Goal: Task Accomplishment & Management: Manage account settings

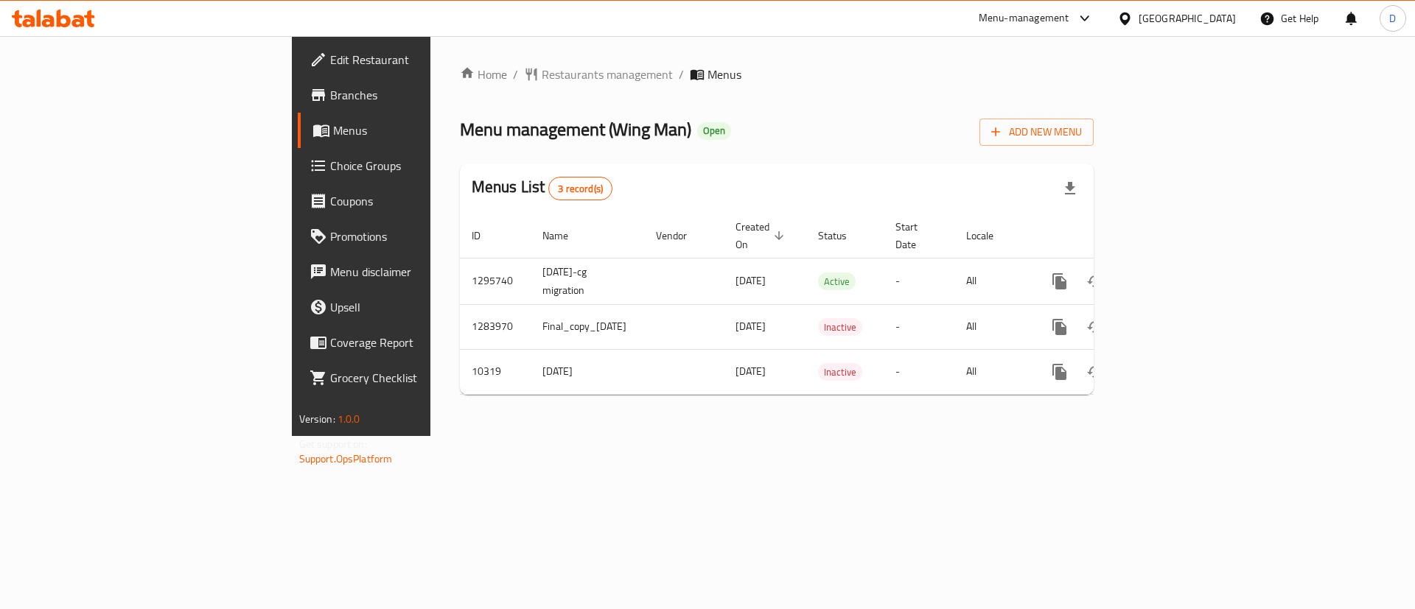
click at [330, 168] on span "Choice Groups" at bounding box center [423, 166] width 186 height 18
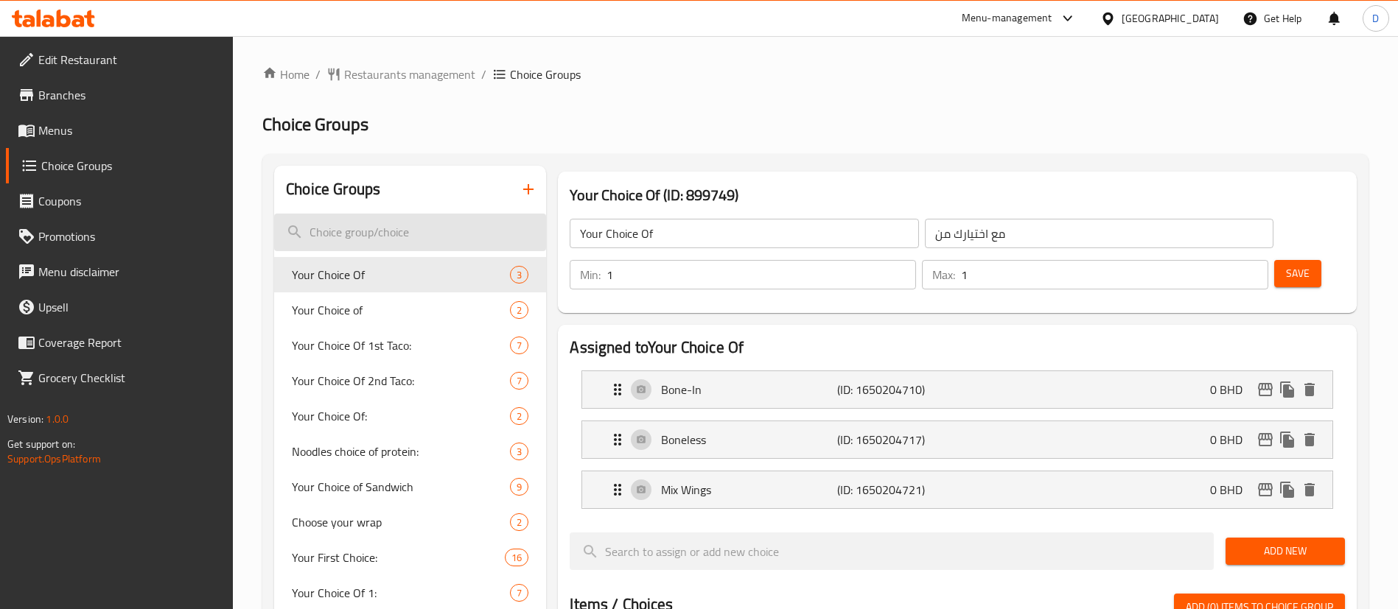
click at [397, 249] on input "search" at bounding box center [410, 233] width 272 height 38
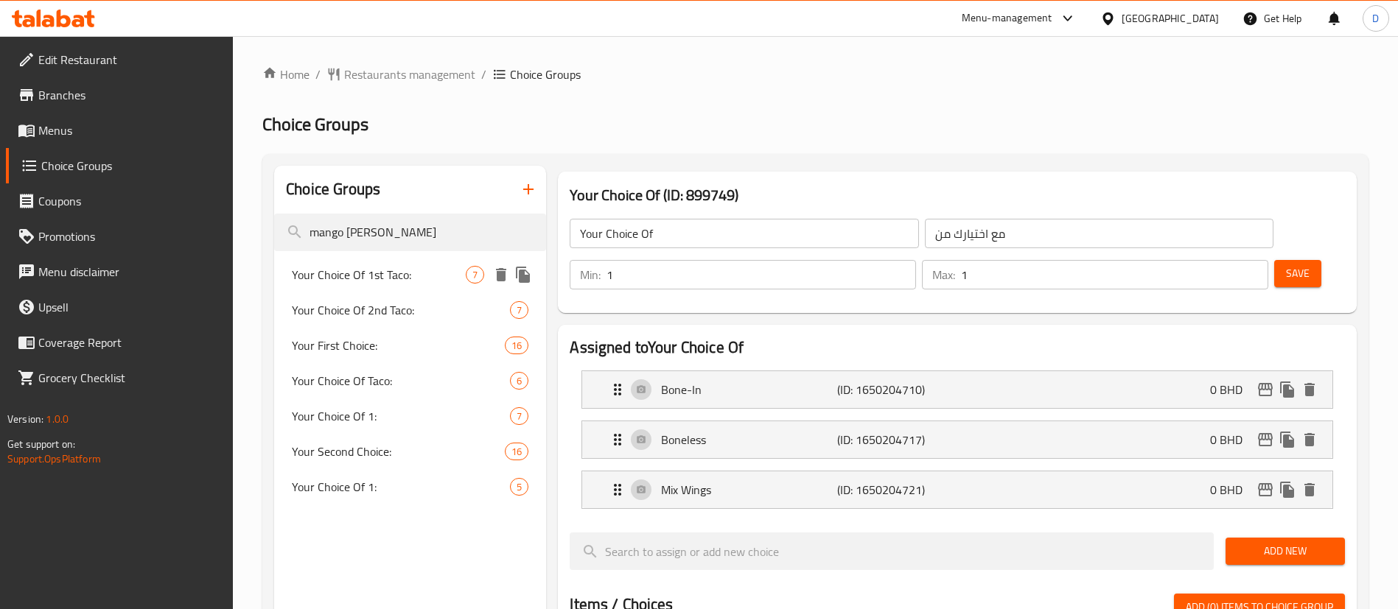
type input "mango [PERSON_NAME]"
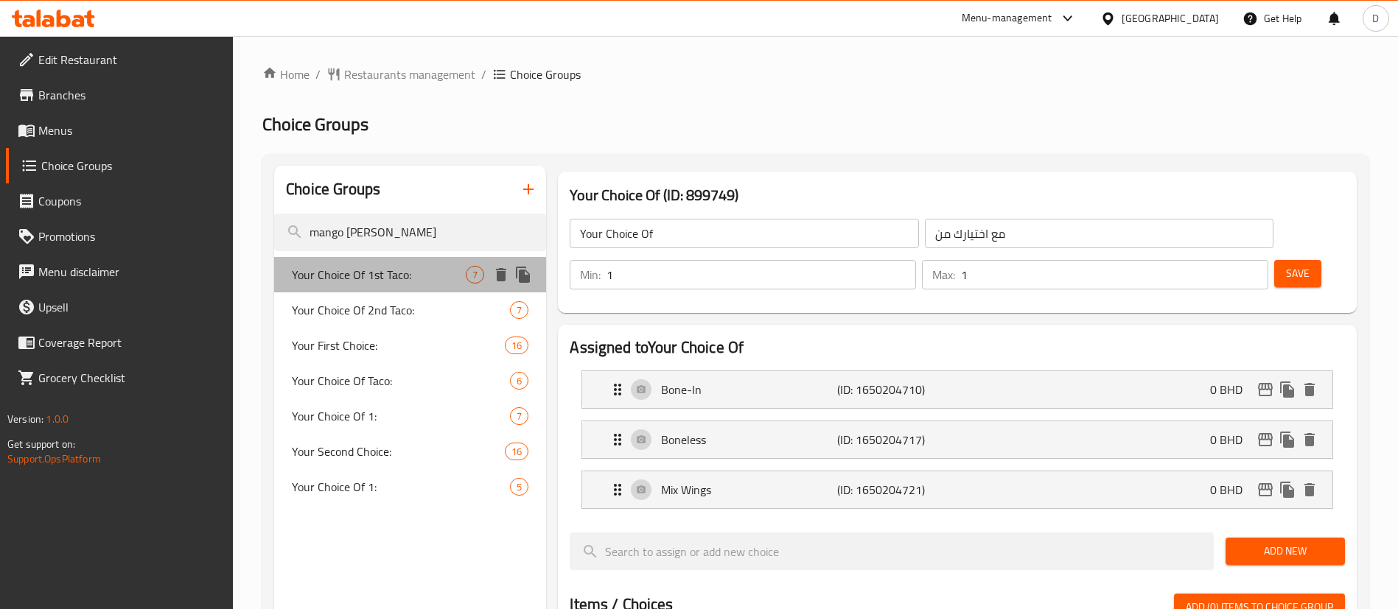
click at [381, 282] on span "Your Choice Of 1st Taco:" at bounding box center [379, 275] width 174 height 18
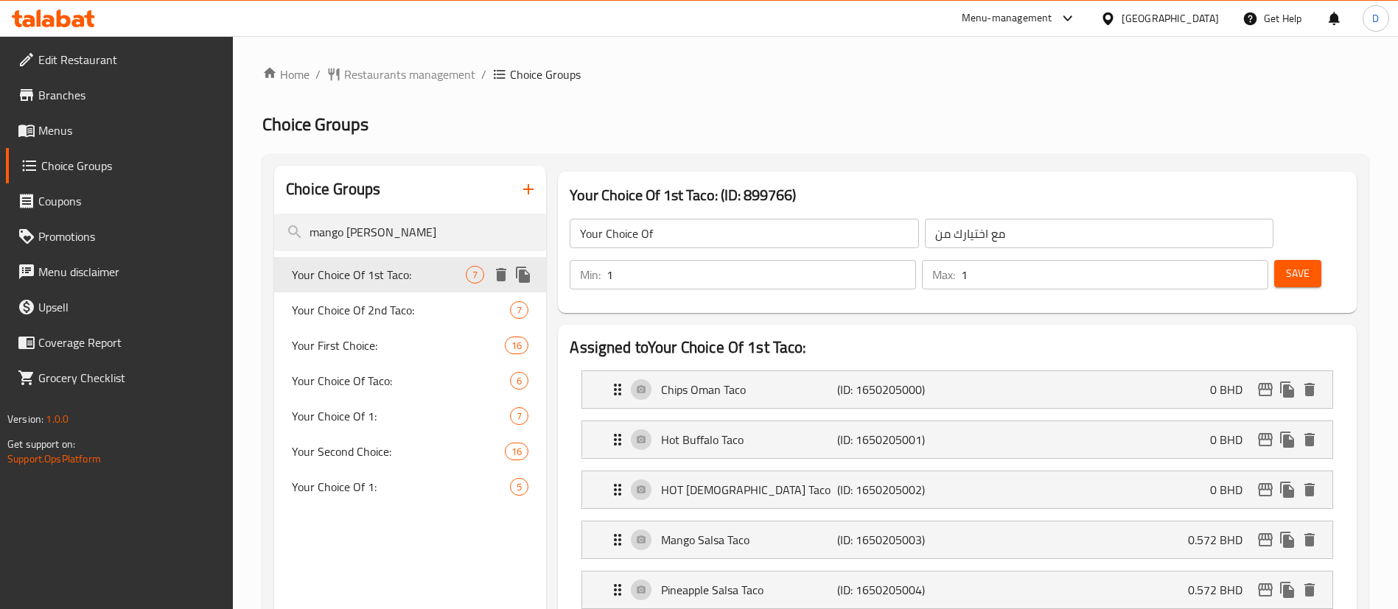
type input "Your Choice Of 1st Taco:"
type input "اختيارك من التاكو الأول:"
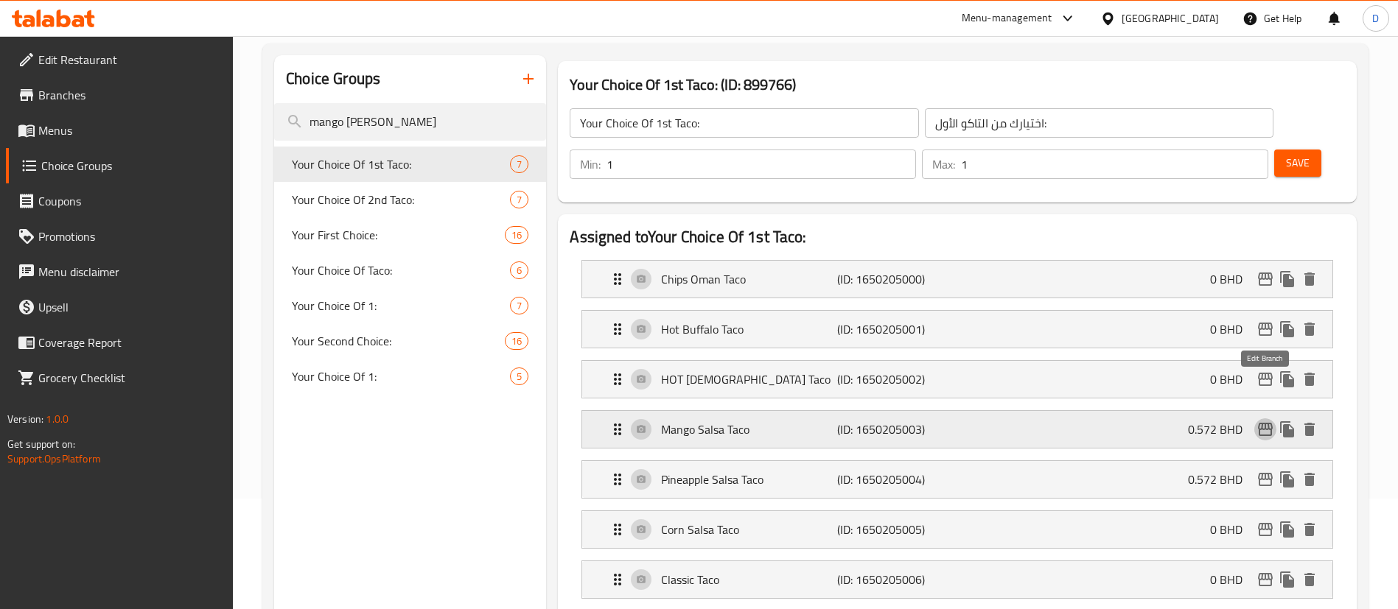
click at [1264, 423] on icon "edit" at bounding box center [1265, 429] width 15 height 13
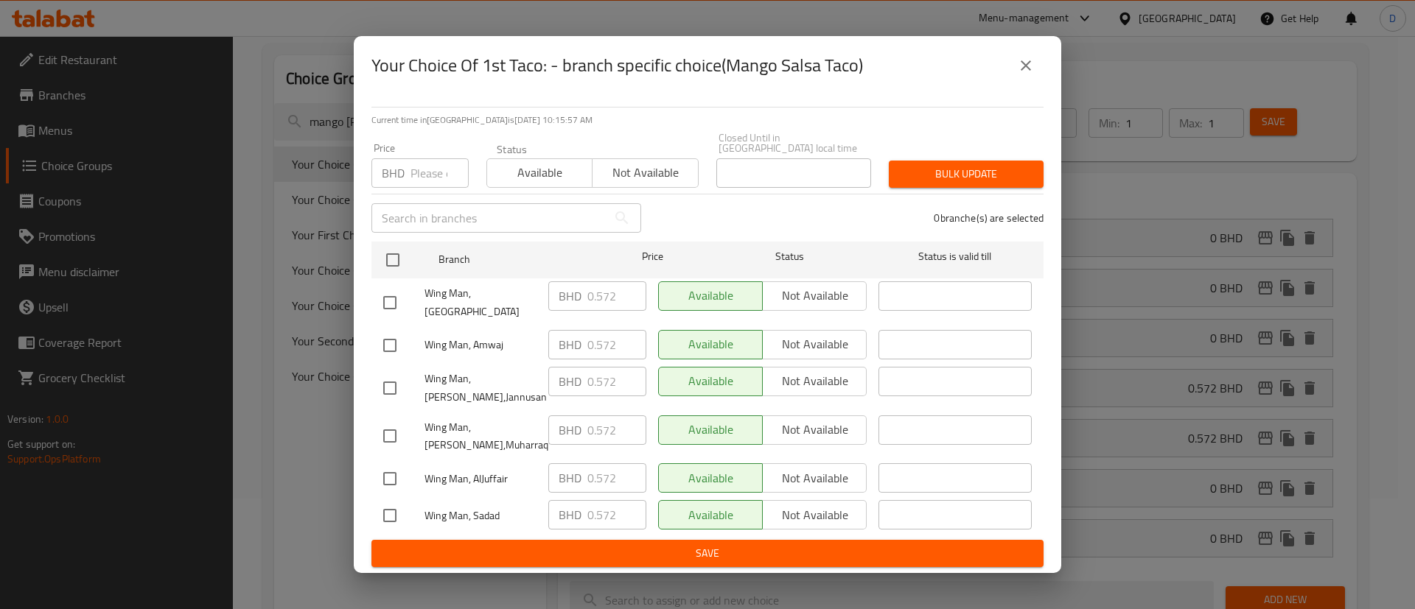
click at [436, 174] on input "number" at bounding box center [440, 172] width 58 height 29
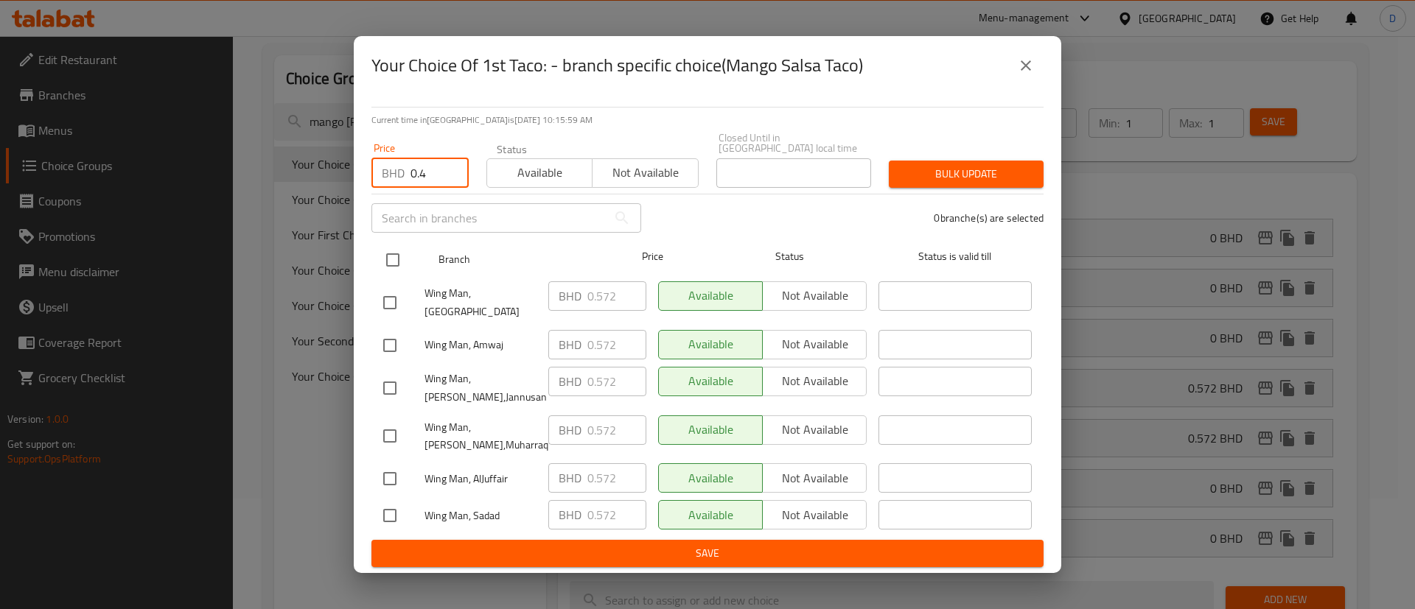
type input "0.4"
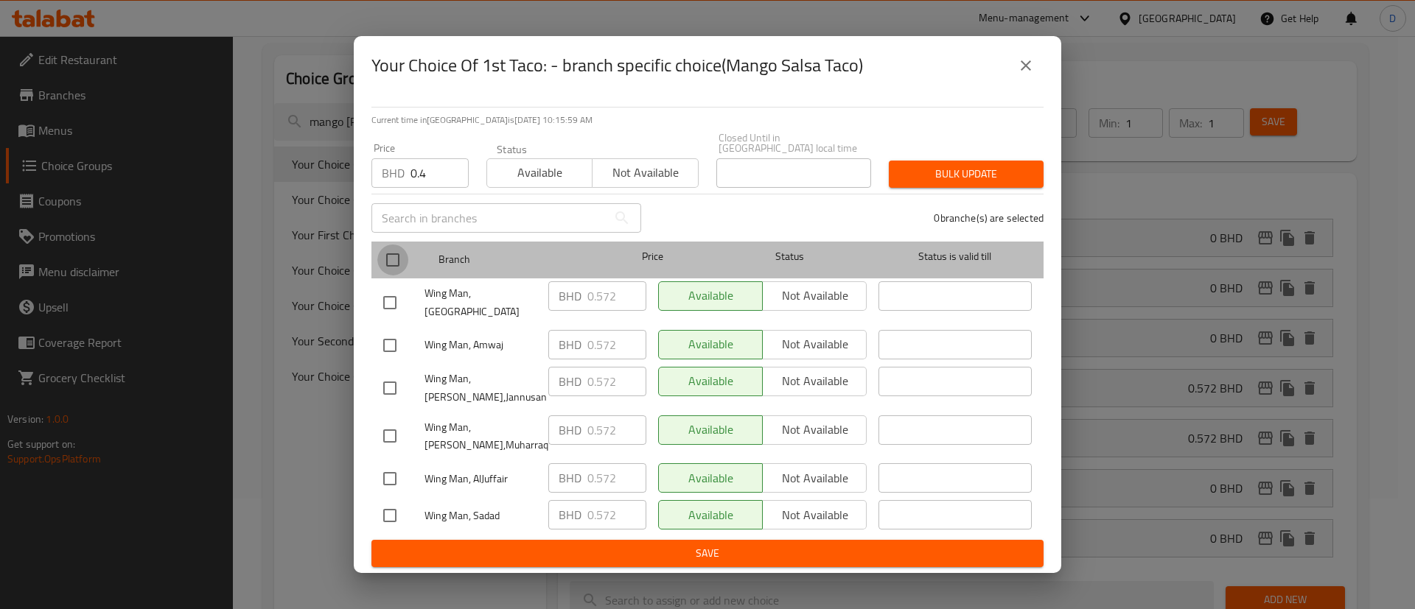
click at [395, 252] on input "checkbox" at bounding box center [392, 260] width 31 height 31
checkbox input "true"
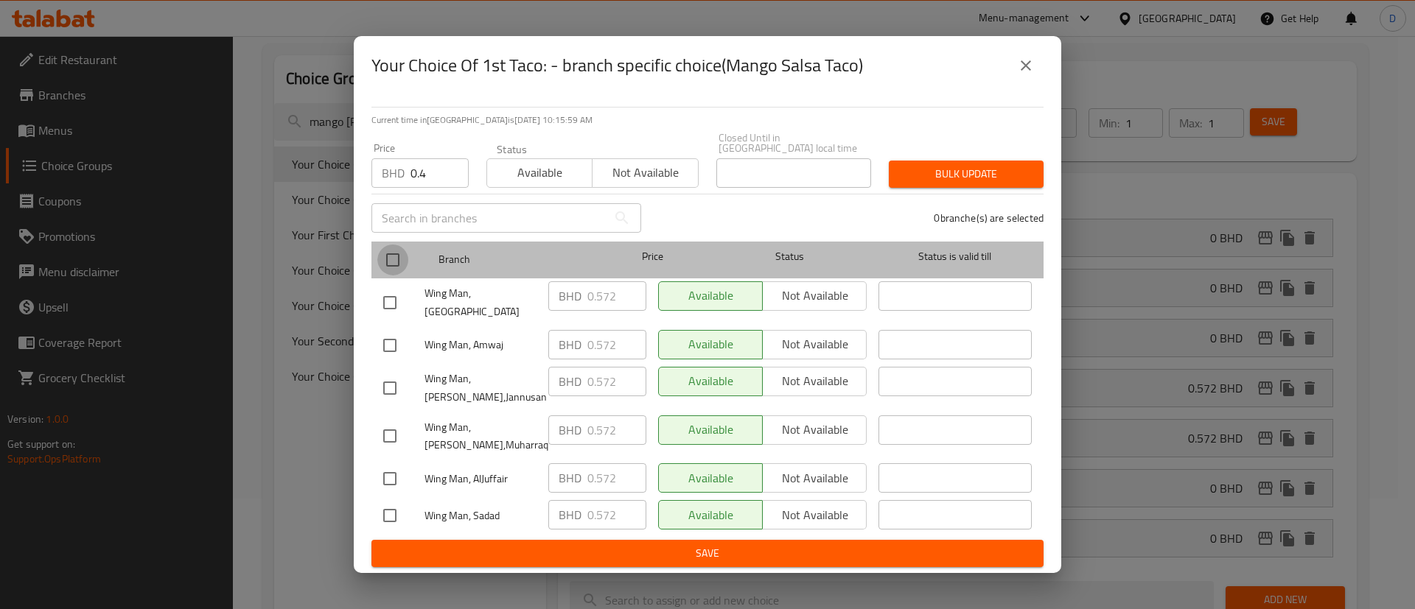
checkbox input "true"
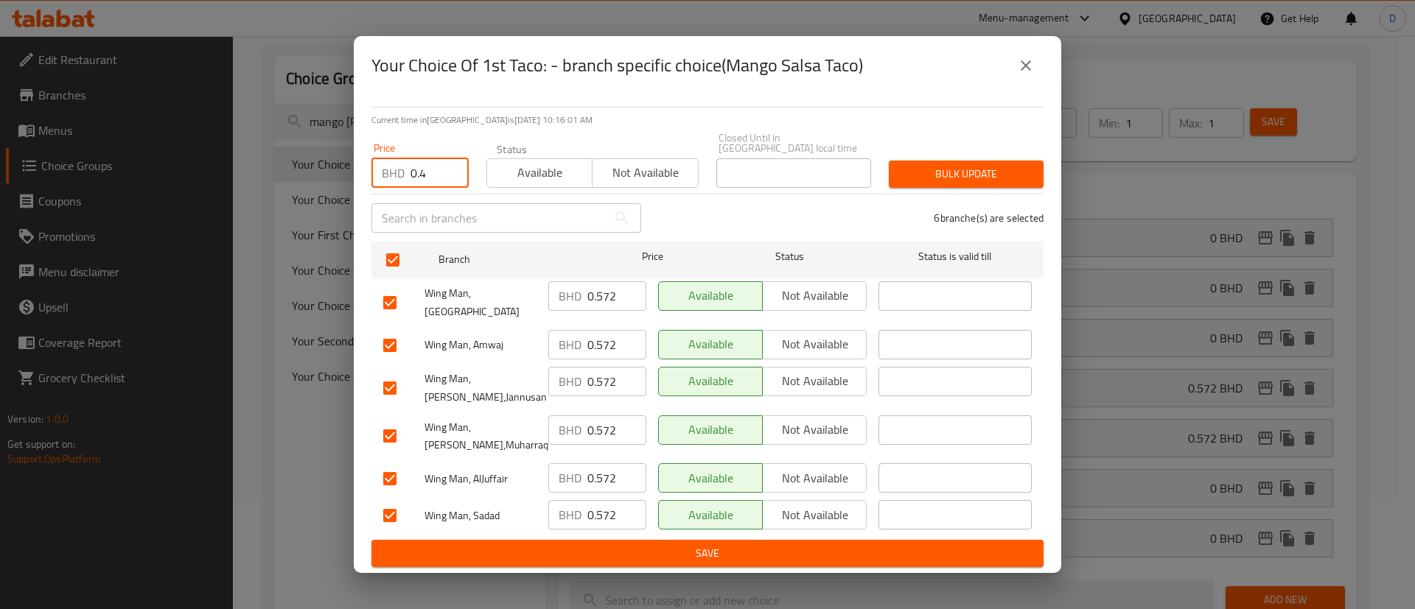
drag, startPoint x: 443, startPoint y: 170, endPoint x: 402, endPoint y: 171, distance: 41.3
click at [402, 171] on div "BHD 0.4 Price" at bounding box center [419, 172] width 97 height 29
click at [942, 177] on span "Bulk update" at bounding box center [966, 174] width 131 height 18
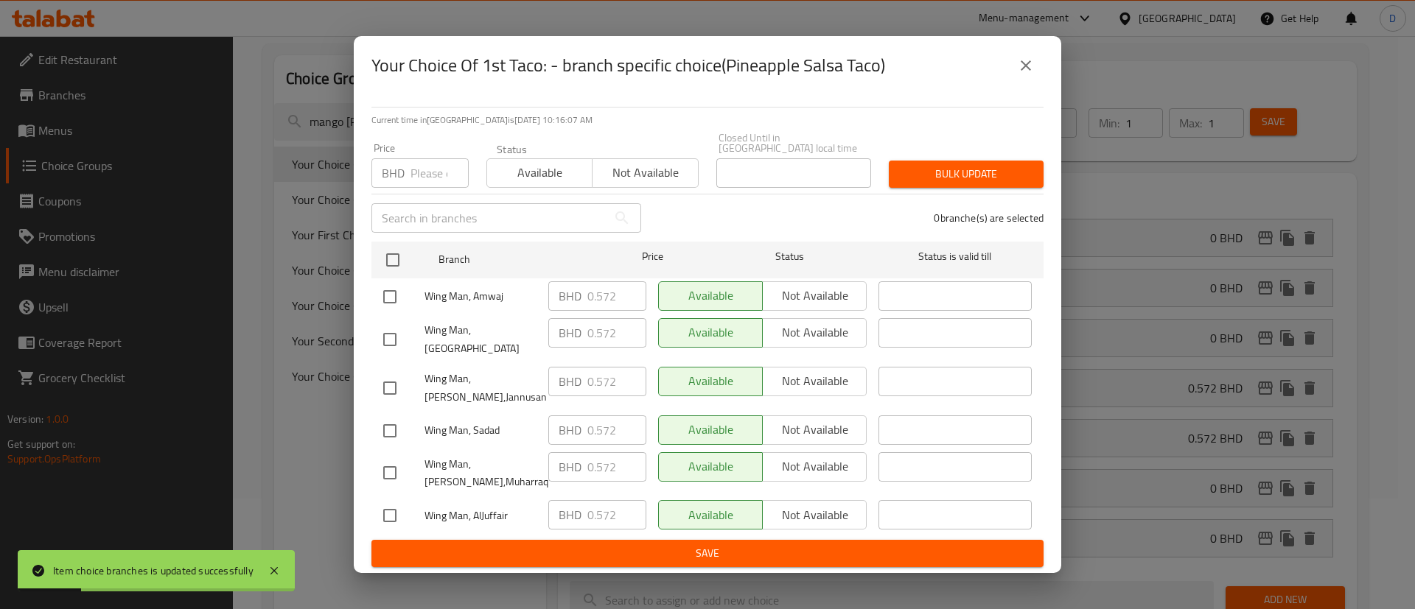
click at [416, 175] on input "number" at bounding box center [440, 172] width 58 height 29
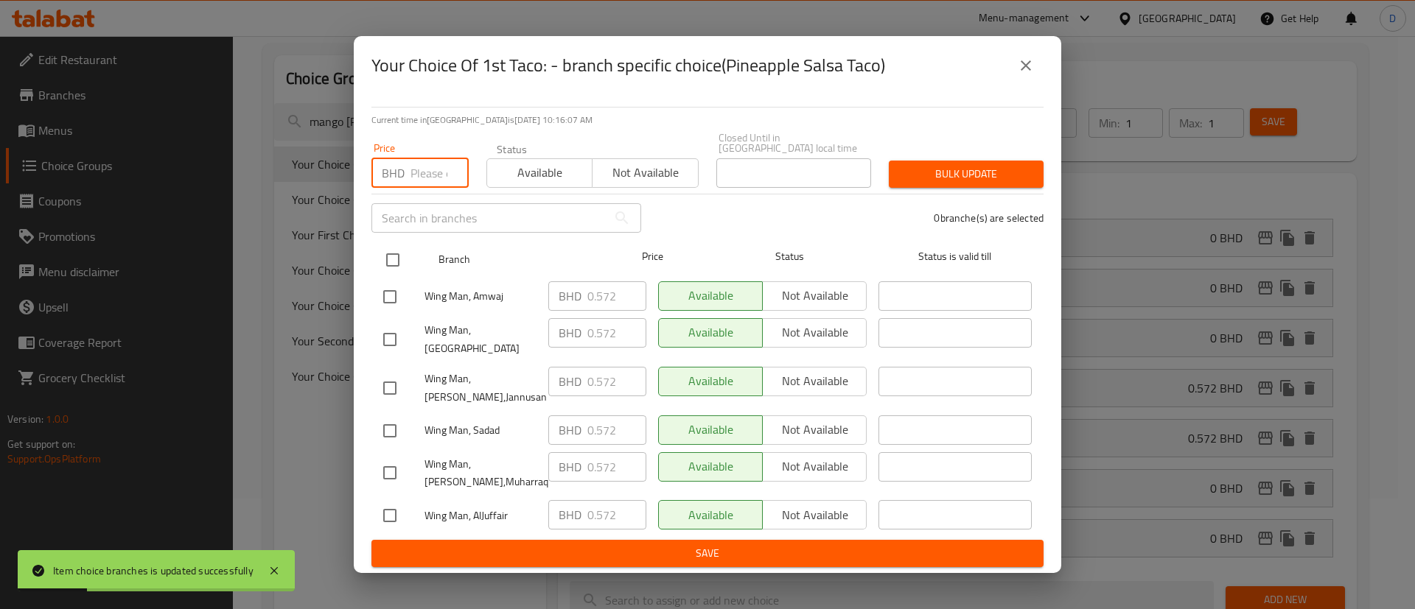
paste input "0.4"
type input "0.4"
click at [394, 266] on input "checkbox" at bounding box center [392, 260] width 31 height 31
checkbox input "true"
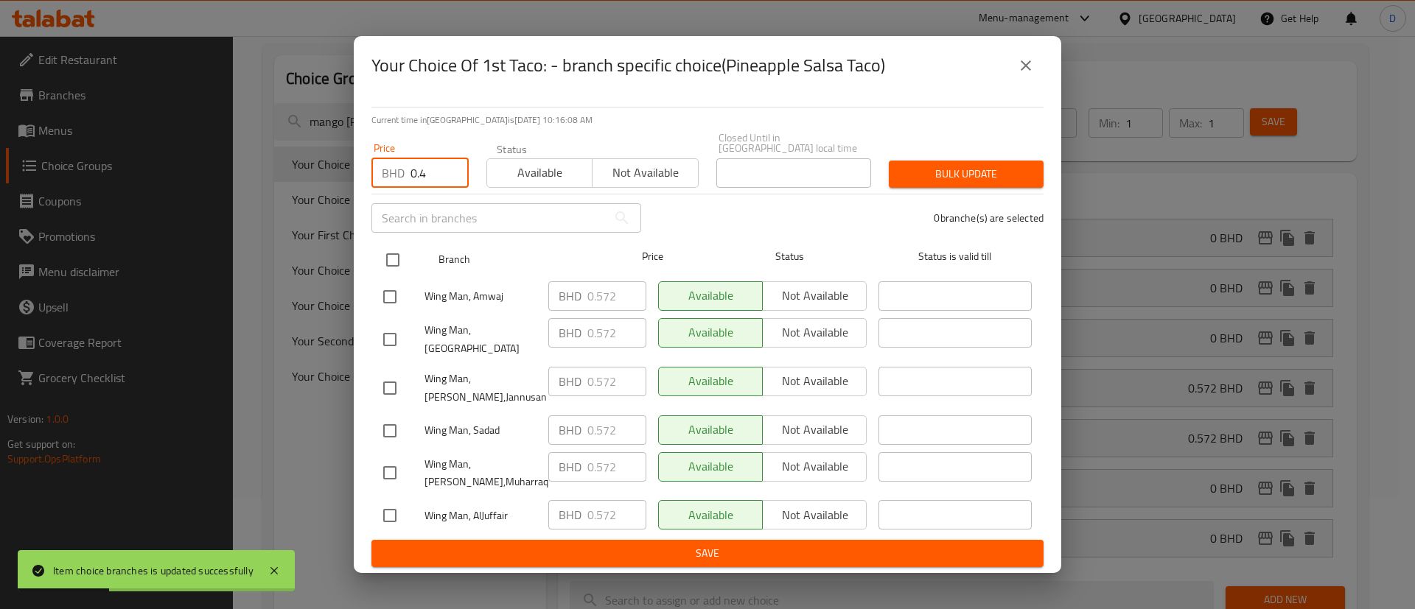
checkbox input "true"
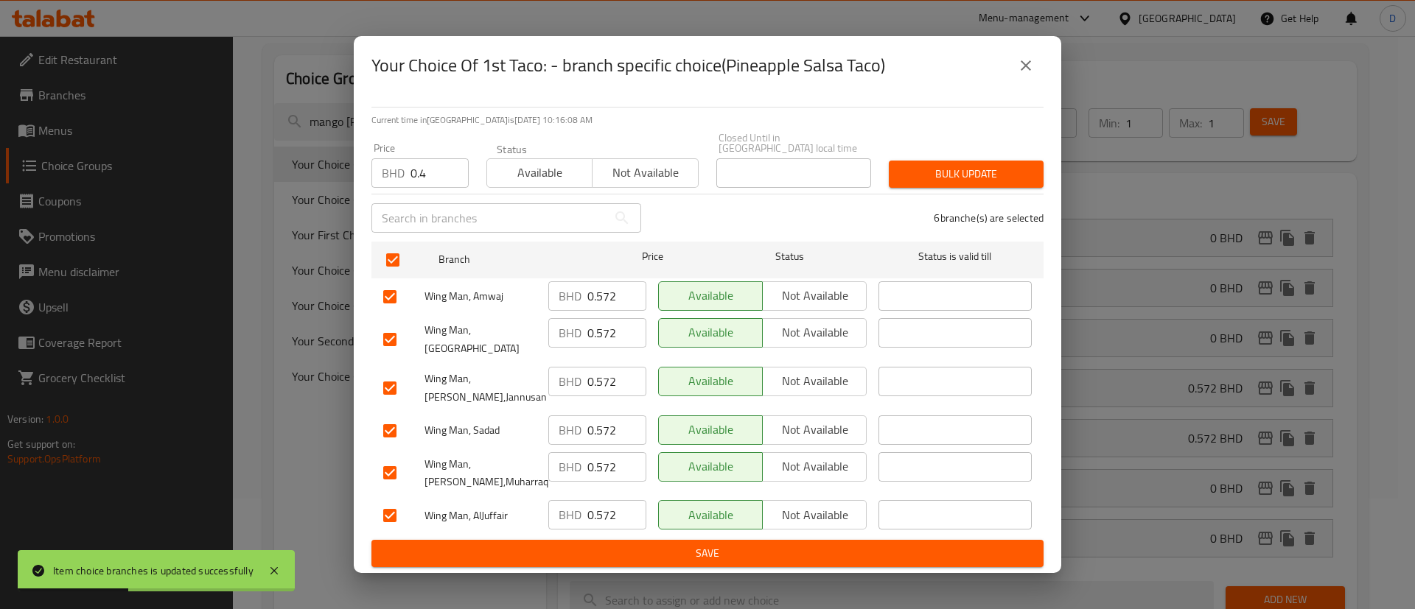
click at [927, 185] on button "Bulk update" at bounding box center [966, 174] width 155 height 27
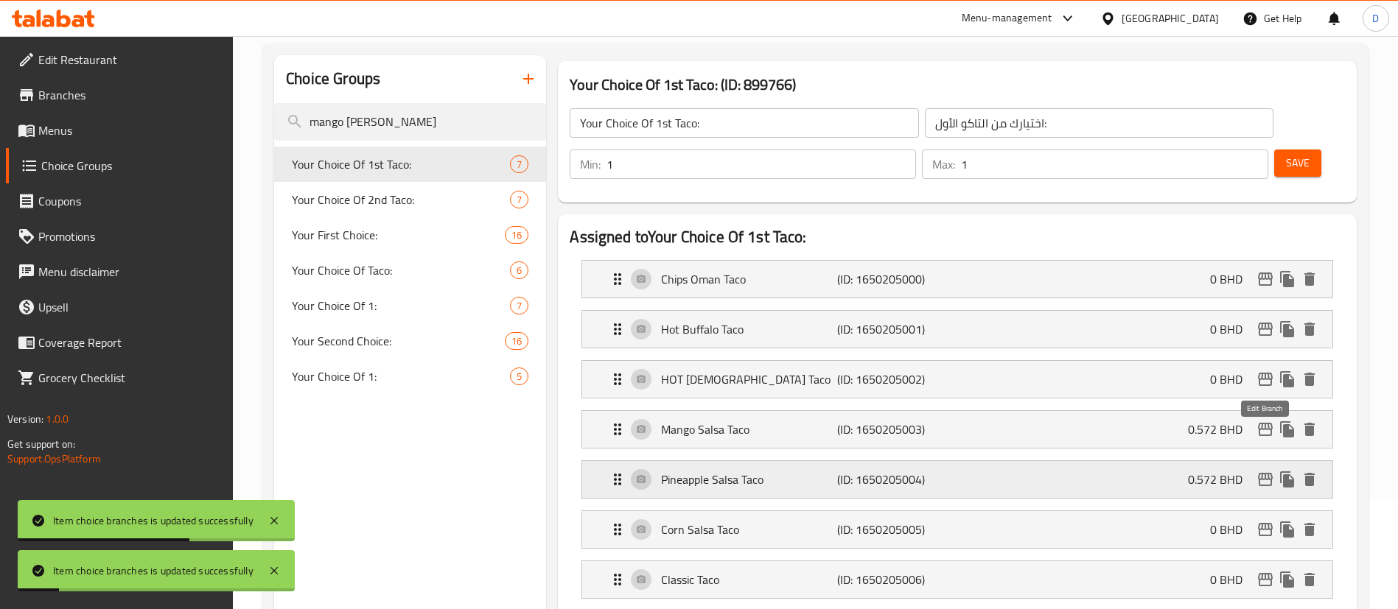
click at [1269, 473] on icon "edit" at bounding box center [1265, 479] width 15 height 13
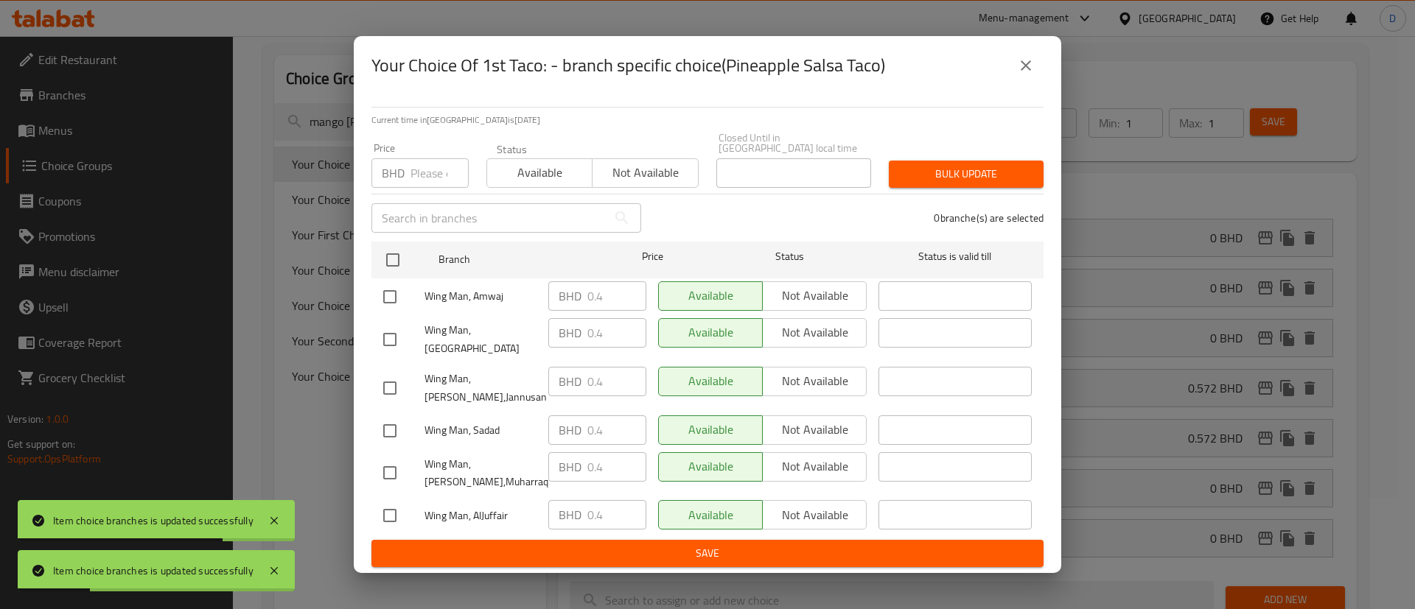
click at [1029, 74] on icon "close" at bounding box center [1026, 66] width 18 height 18
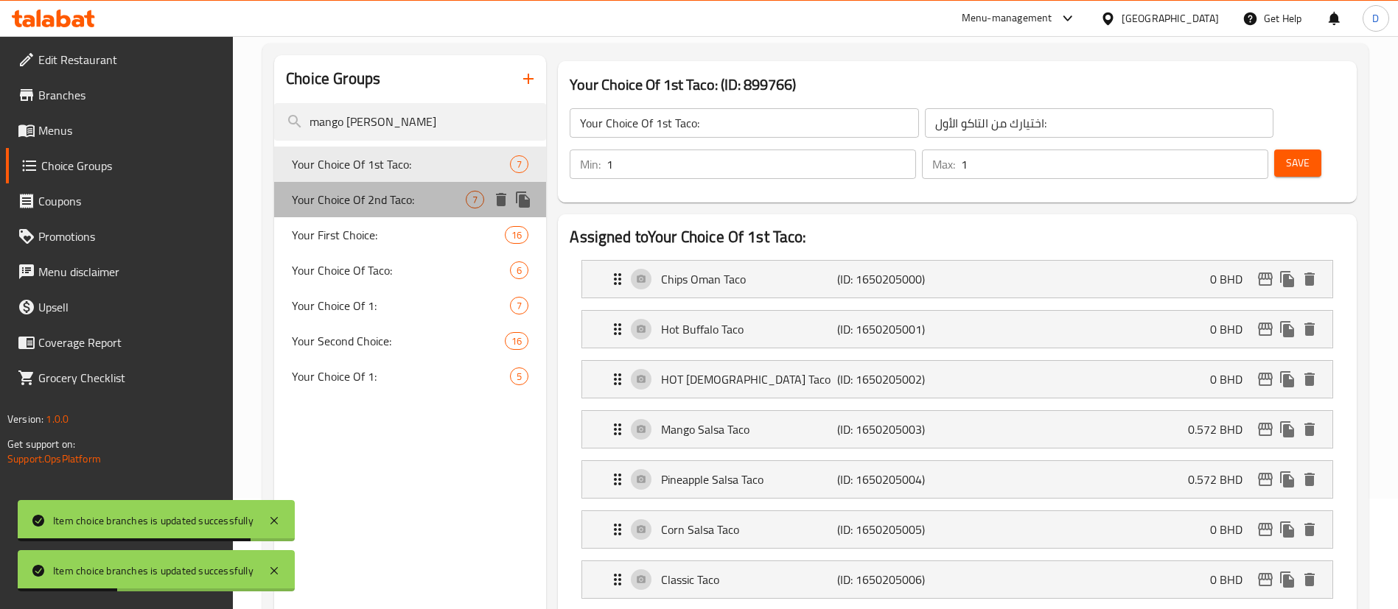
click at [416, 195] on span "Your Choice Of 2nd Taco:" at bounding box center [379, 200] width 174 height 18
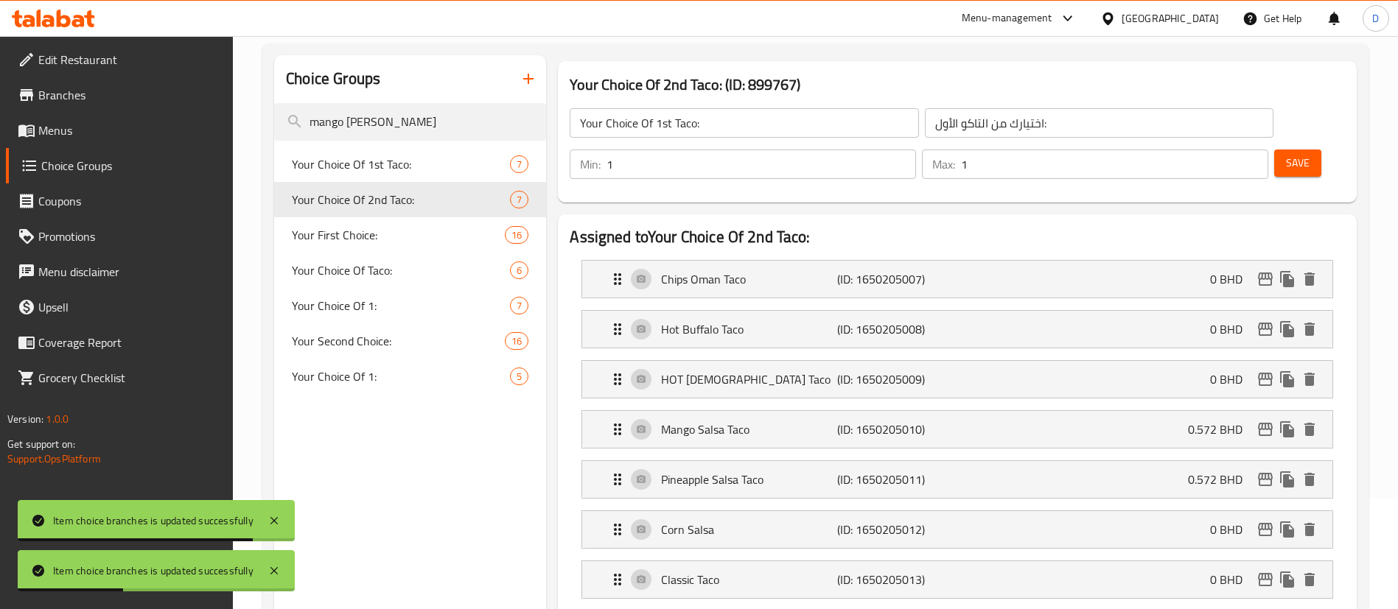
type input "Your Choice Of 2nd Taco:"
type input "اختيارك من [PERSON_NAME]:"
click at [1263, 423] on icon "edit" at bounding box center [1265, 429] width 15 height 13
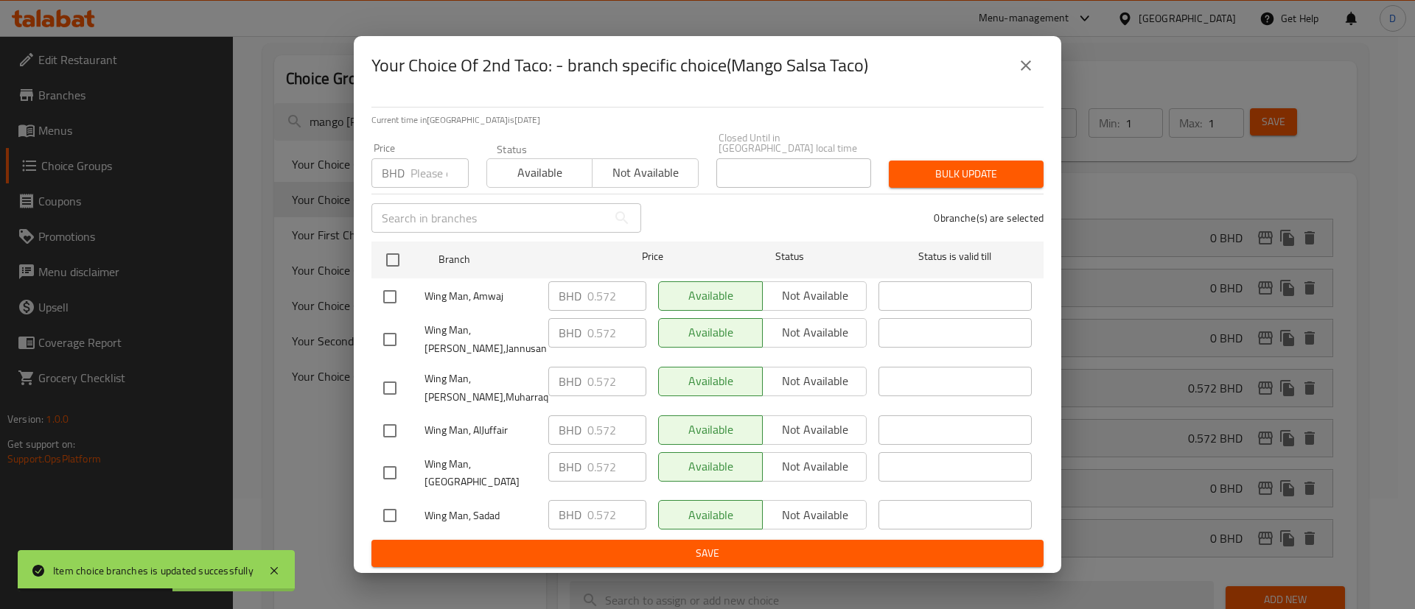
click at [428, 175] on input "number" at bounding box center [440, 172] width 58 height 29
paste input "0.4"
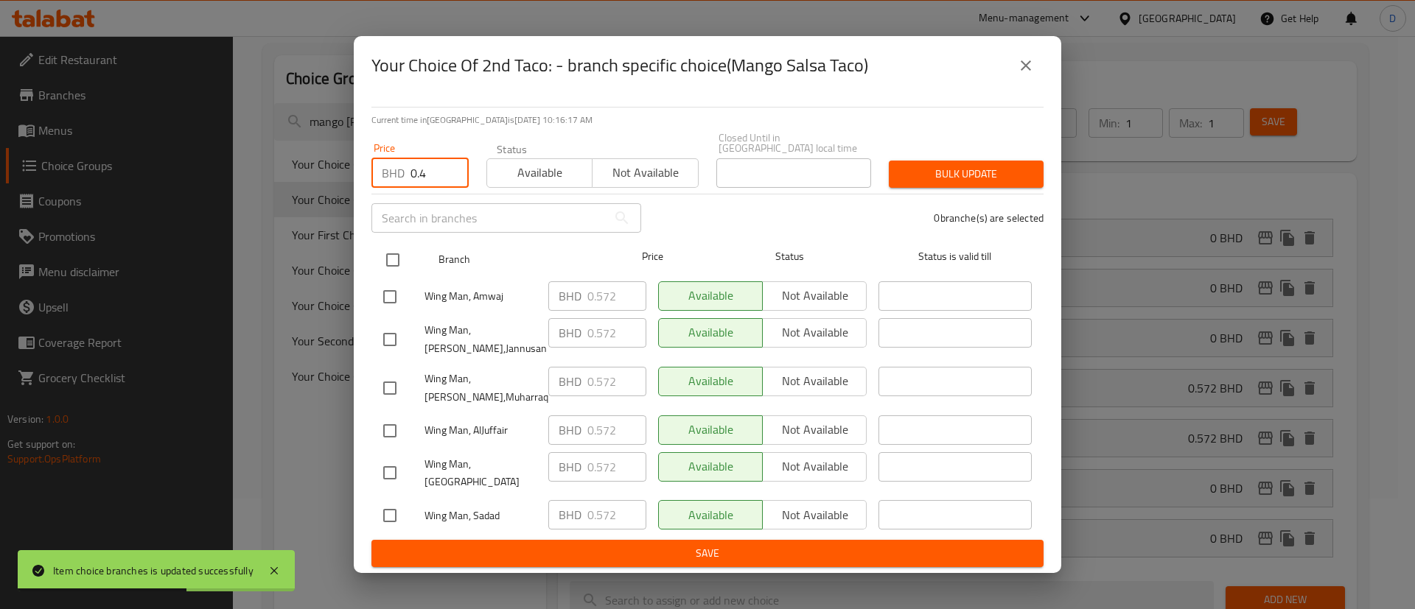
type input "0.4"
click at [394, 256] on input "checkbox" at bounding box center [392, 260] width 31 height 31
checkbox input "true"
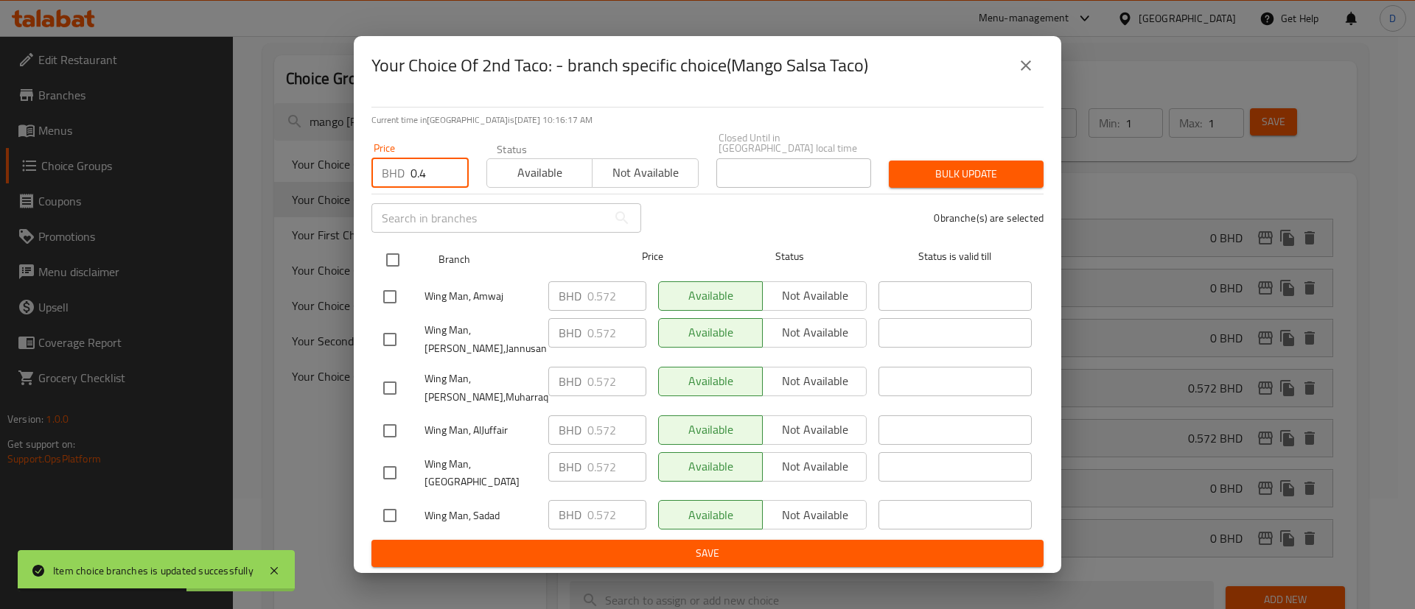
checkbox input "true"
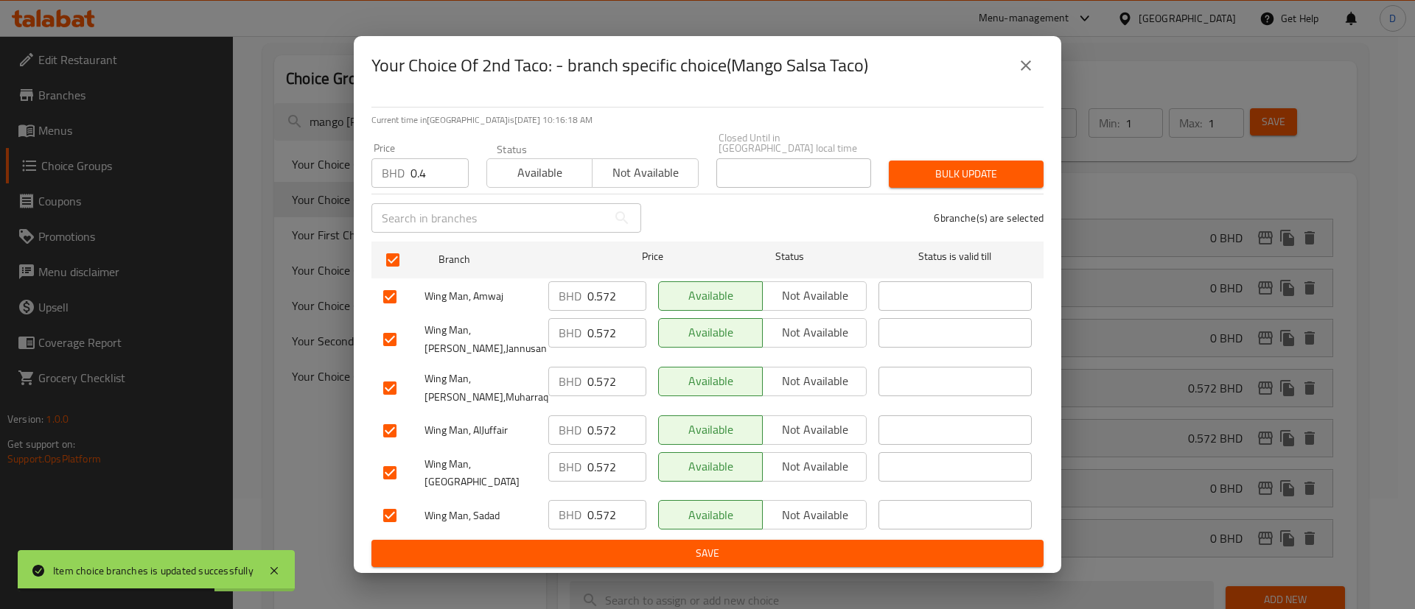
click at [965, 167] on span "Bulk update" at bounding box center [966, 174] width 131 height 18
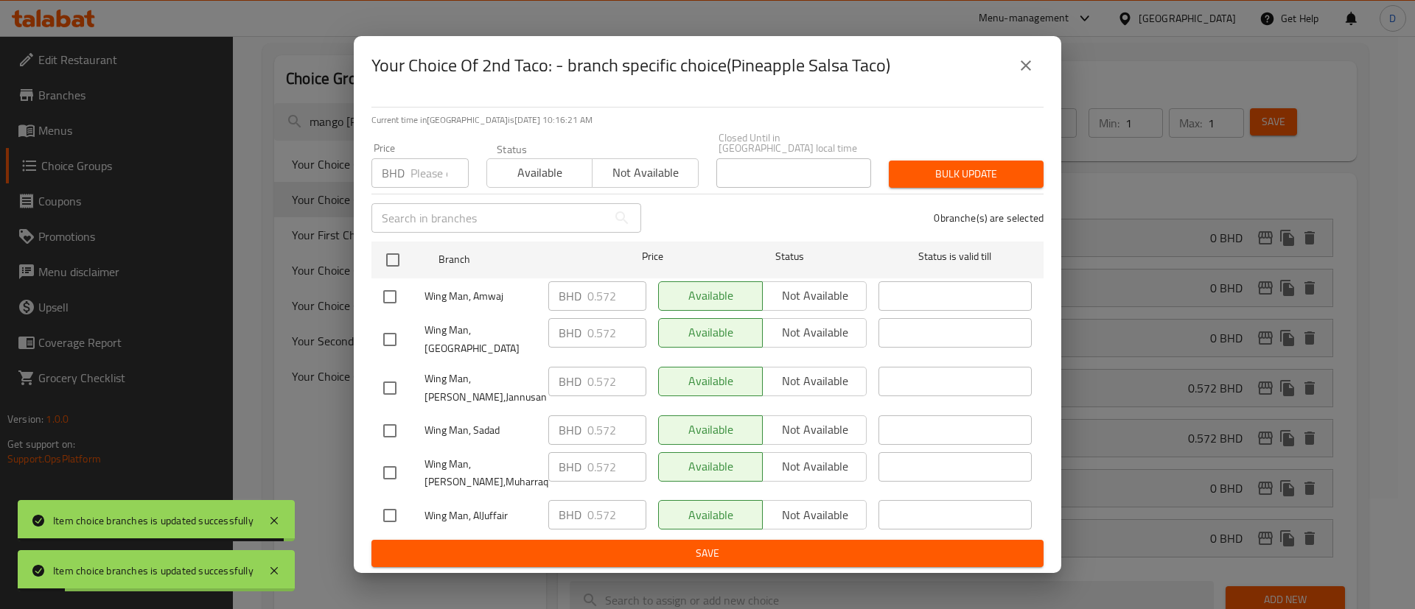
click at [426, 160] on input "number" at bounding box center [440, 172] width 58 height 29
paste input "0.4"
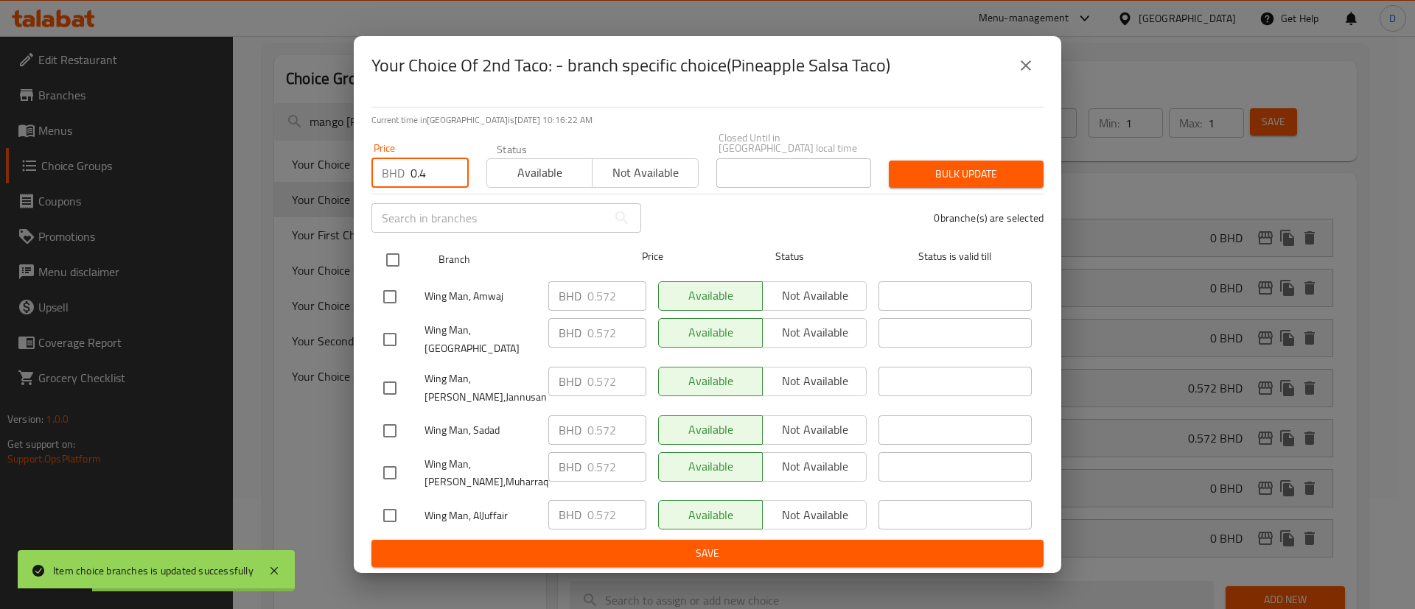
type input "0.4"
click at [400, 271] on input "checkbox" at bounding box center [392, 260] width 31 height 31
checkbox input "true"
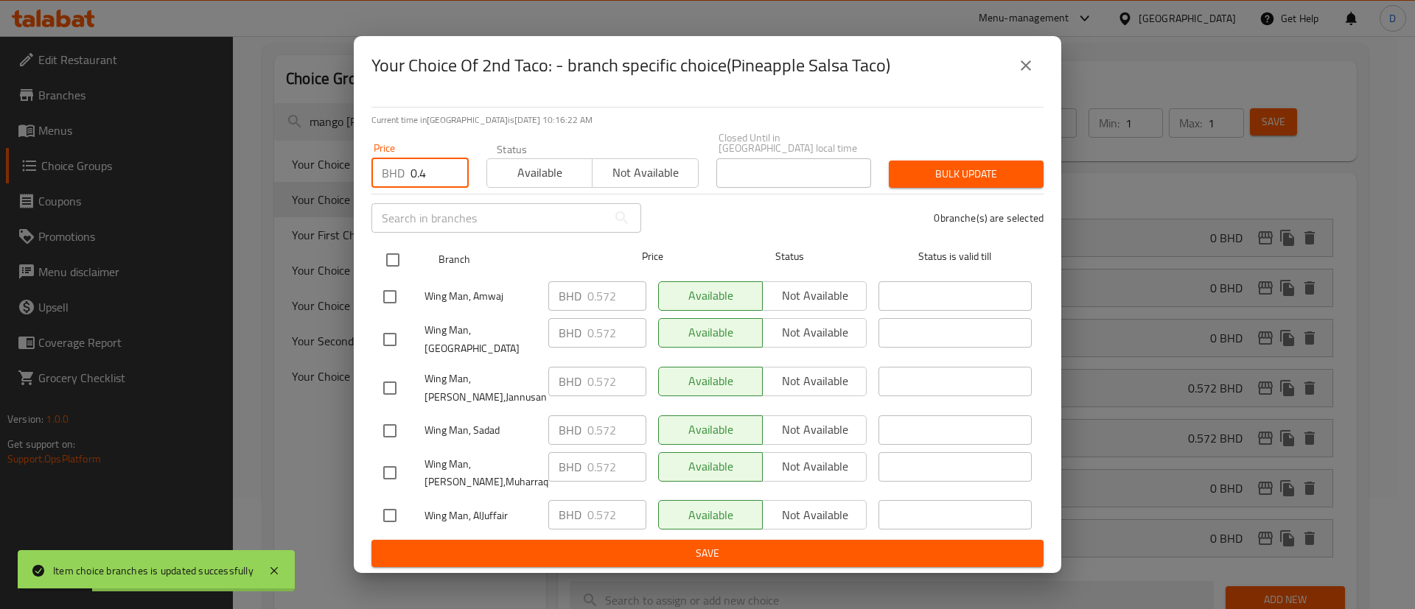
checkbox input "true"
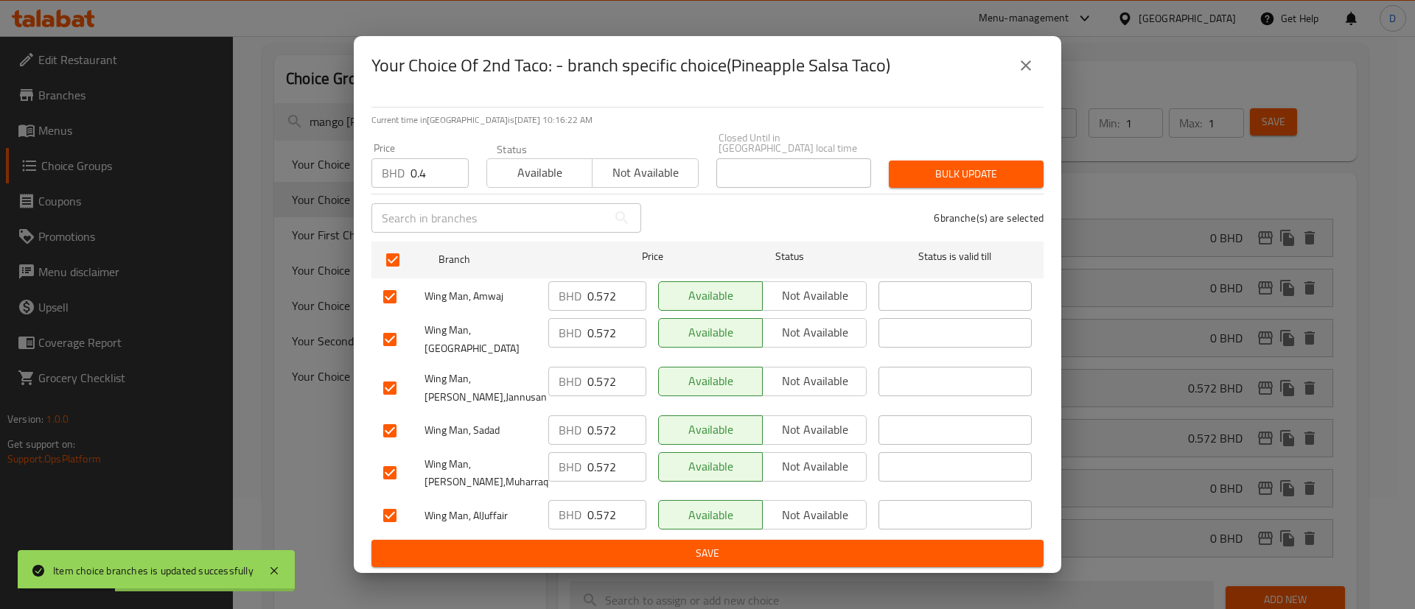
click at [980, 188] on button "Bulk update" at bounding box center [966, 174] width 155 height 27
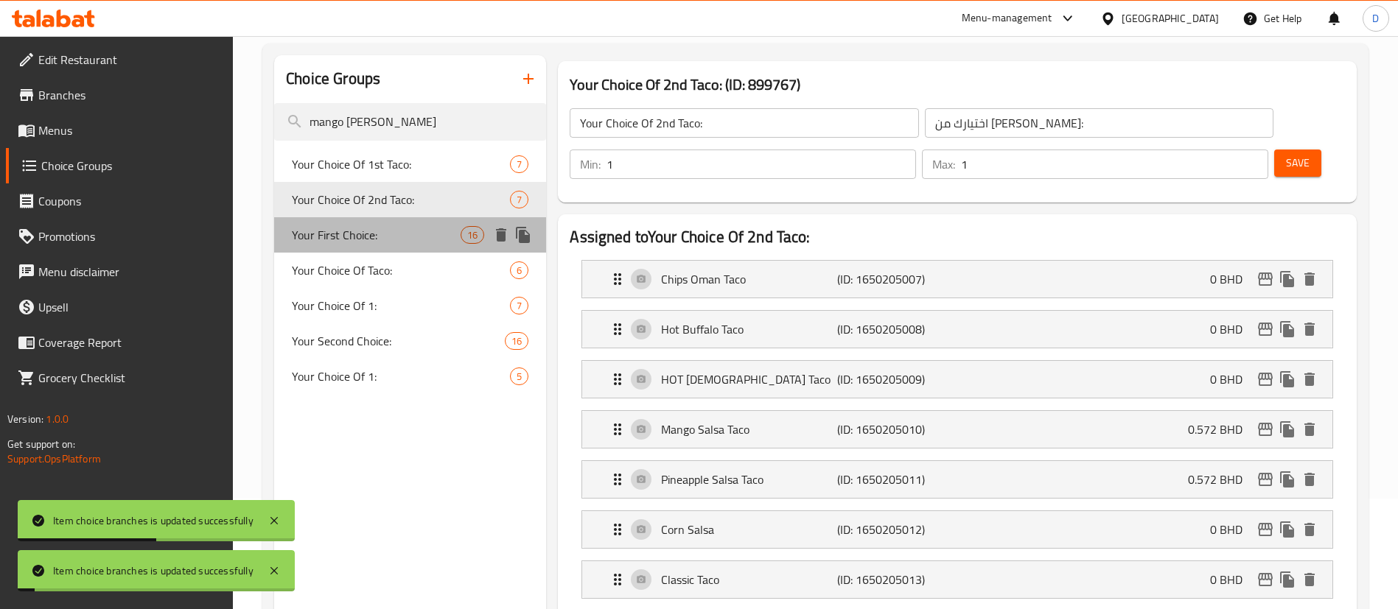
drag, startPoint x: 389, startPoint y: 237, endPoint x: 523, endPoint y: 244, distance: 134.3
click at [388, 237] on span "Your First Choice:" at bounding box center [376, 235] width 169 height 18
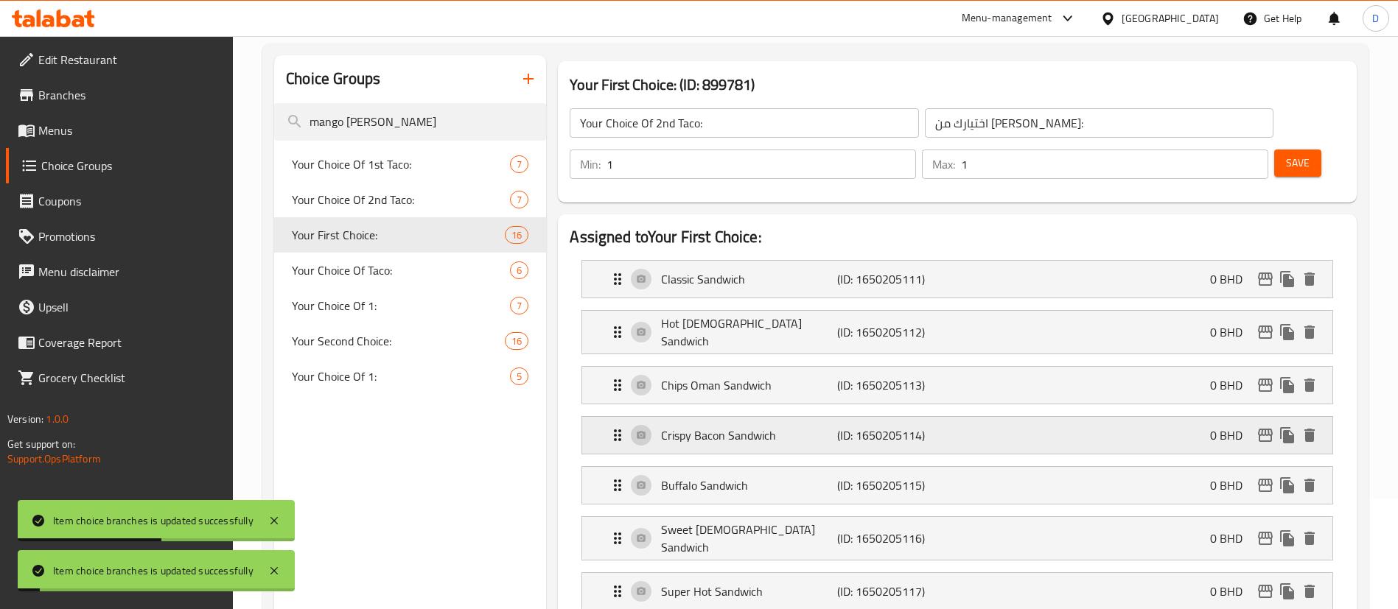
type input "Your First Choice:"
type input "اختيارك اللأول"
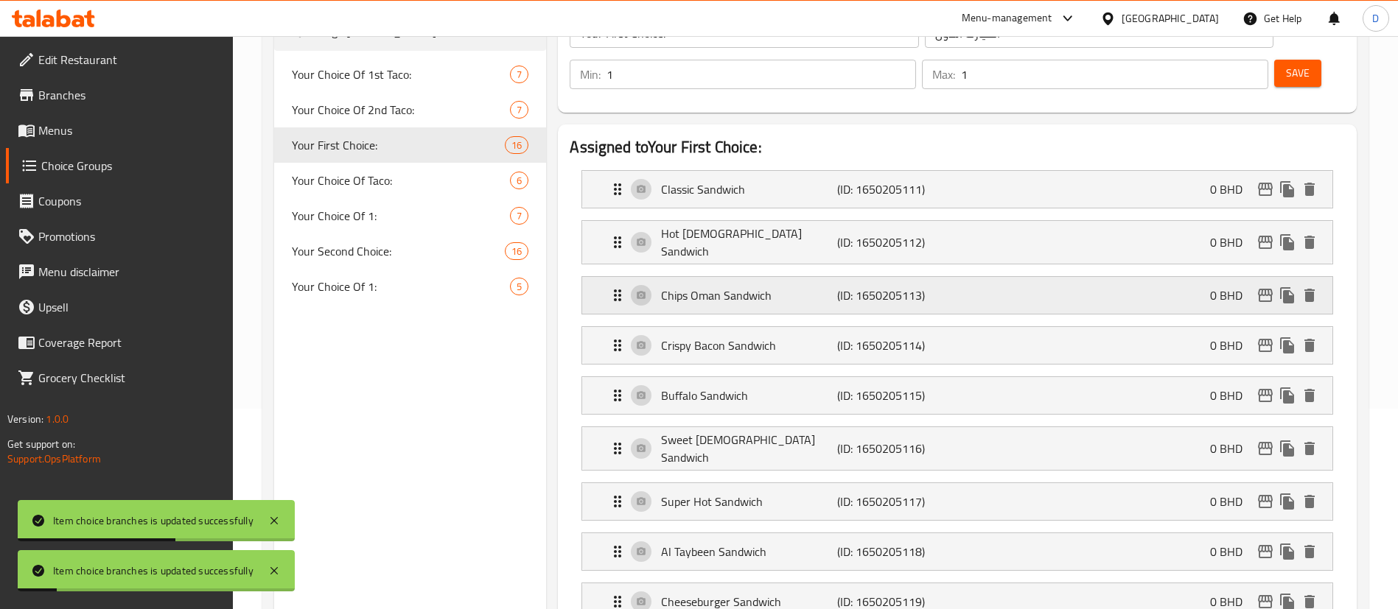
scroll to position [221, 0]
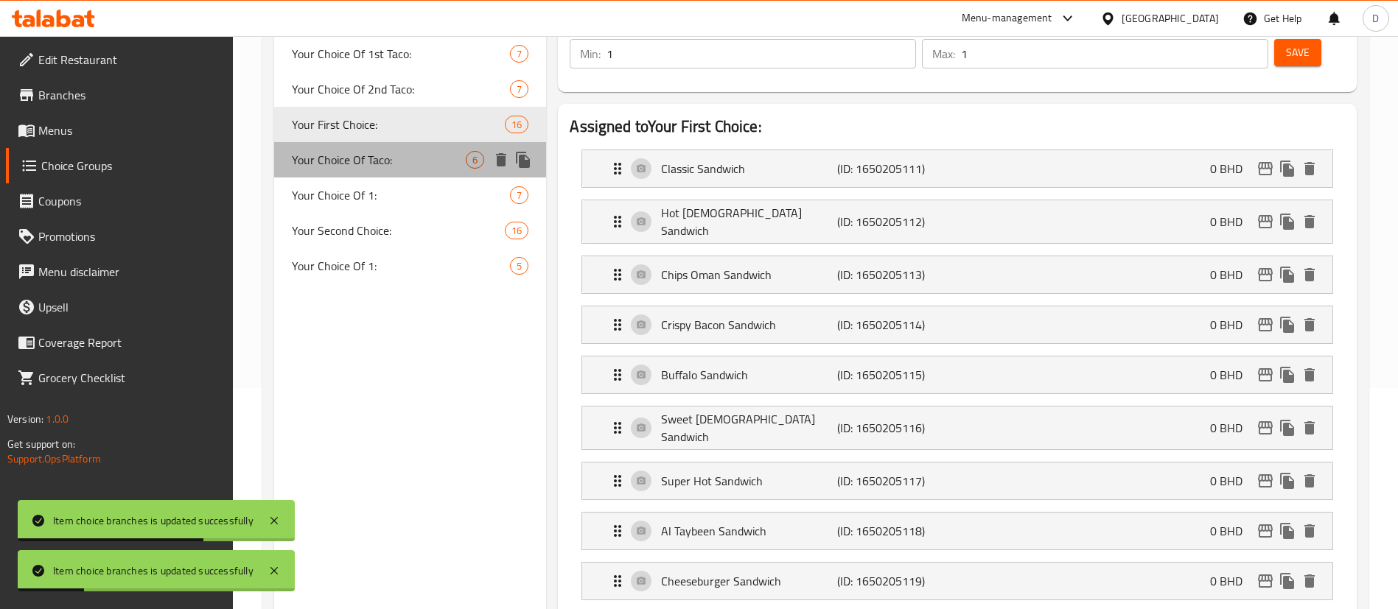
click at [398, 148] on div "Your Choice Of Taco: 6" at bounding box center [410, 159] width 272 height 35
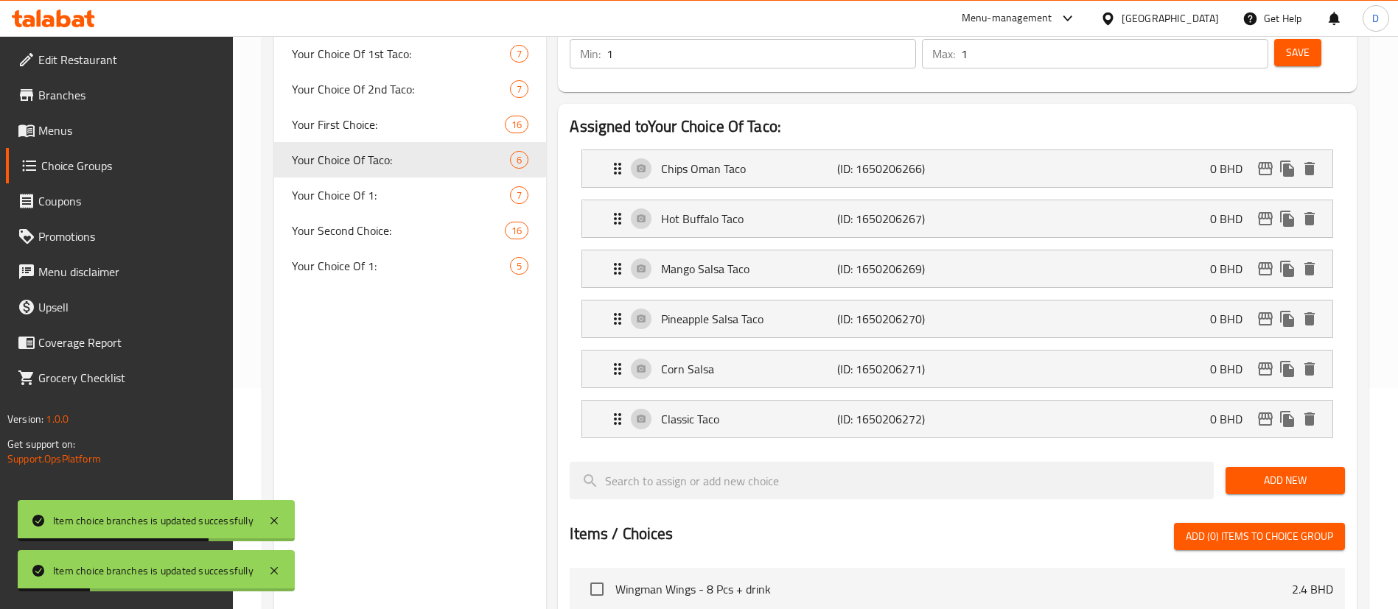
type input "Your Choice Of Taco:"
type input "اختيارك من التاكو :"
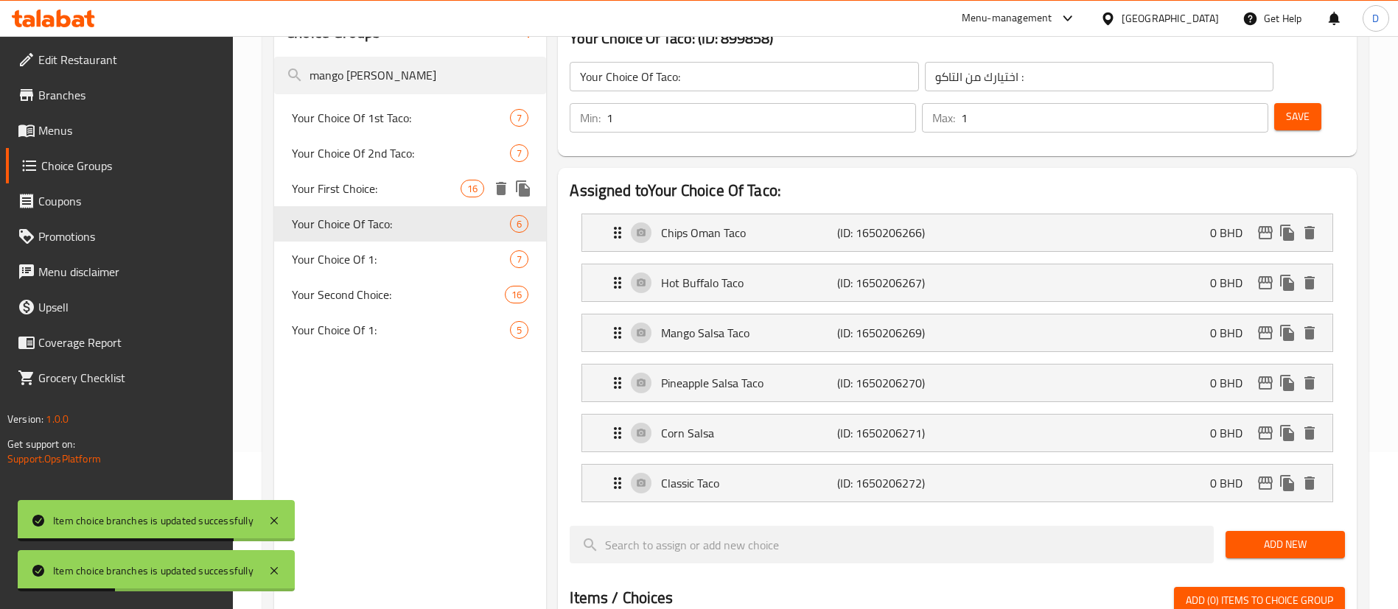
scroll to position [111, 0]
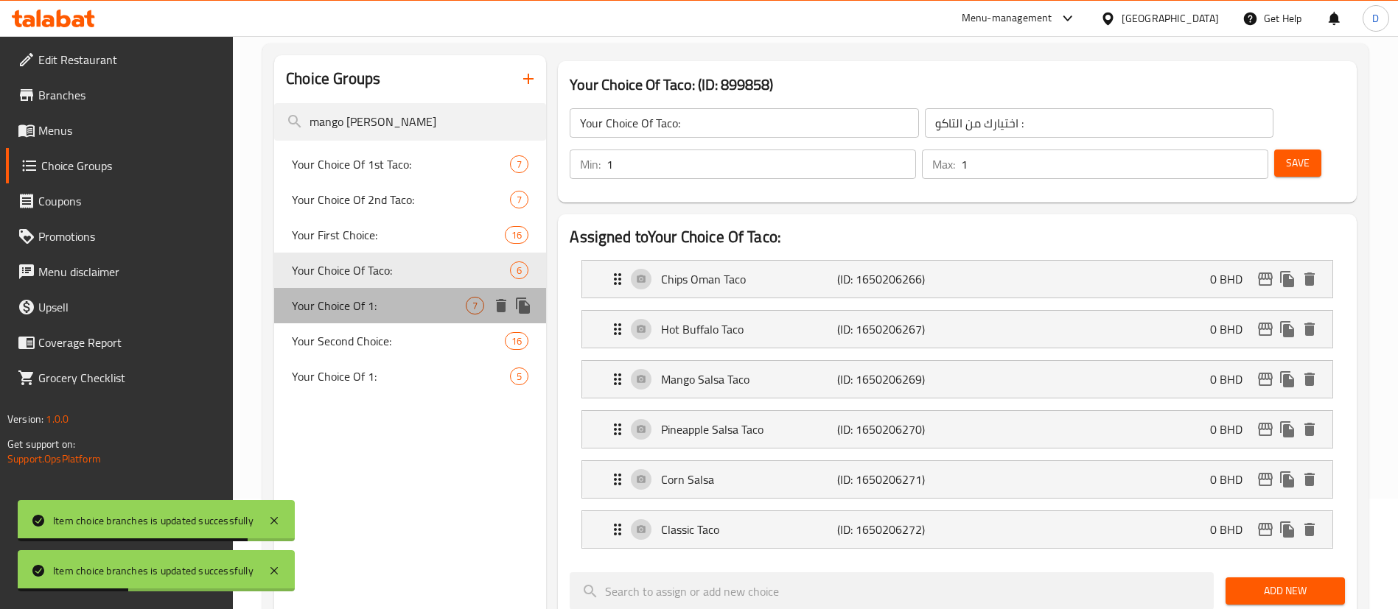
click at [374, 302] on span "Your Choice Of 1:" at bounding box center [379, 306] width 174 height 18
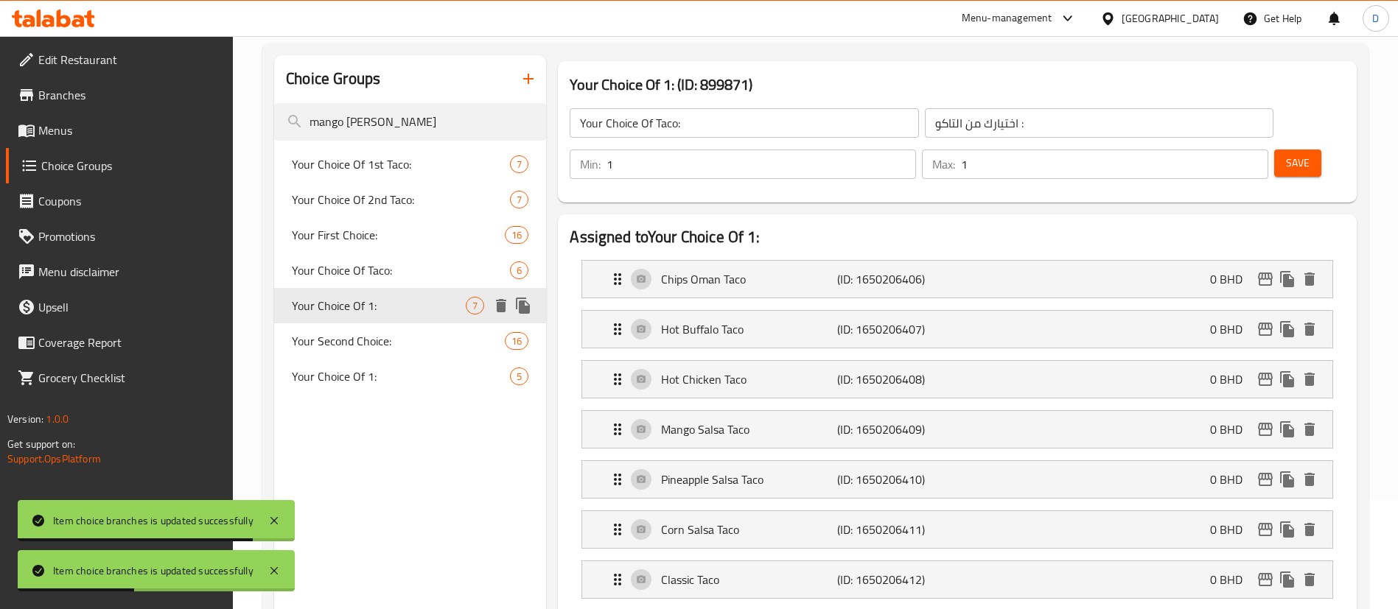
type input "Your Choice Of 1:"
type input "اختيارك من 1:"
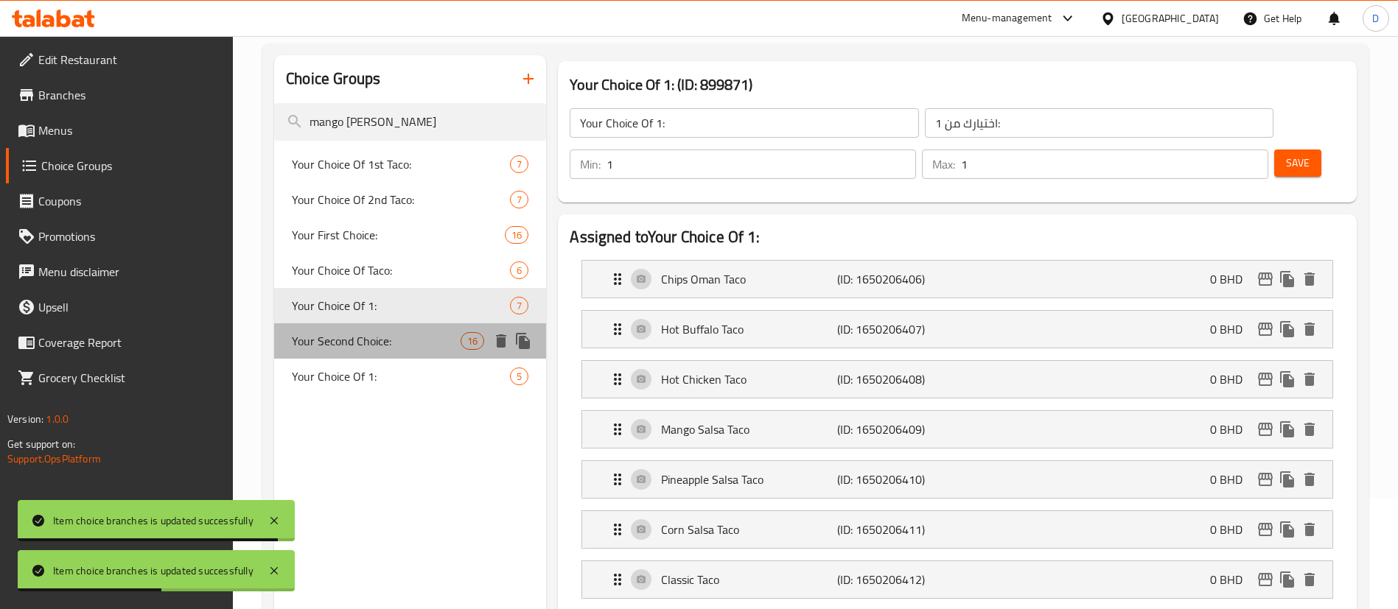
click at [376, 342] on span "Your Second Choice:" at bounding box center [376, 341] width 169 height 18
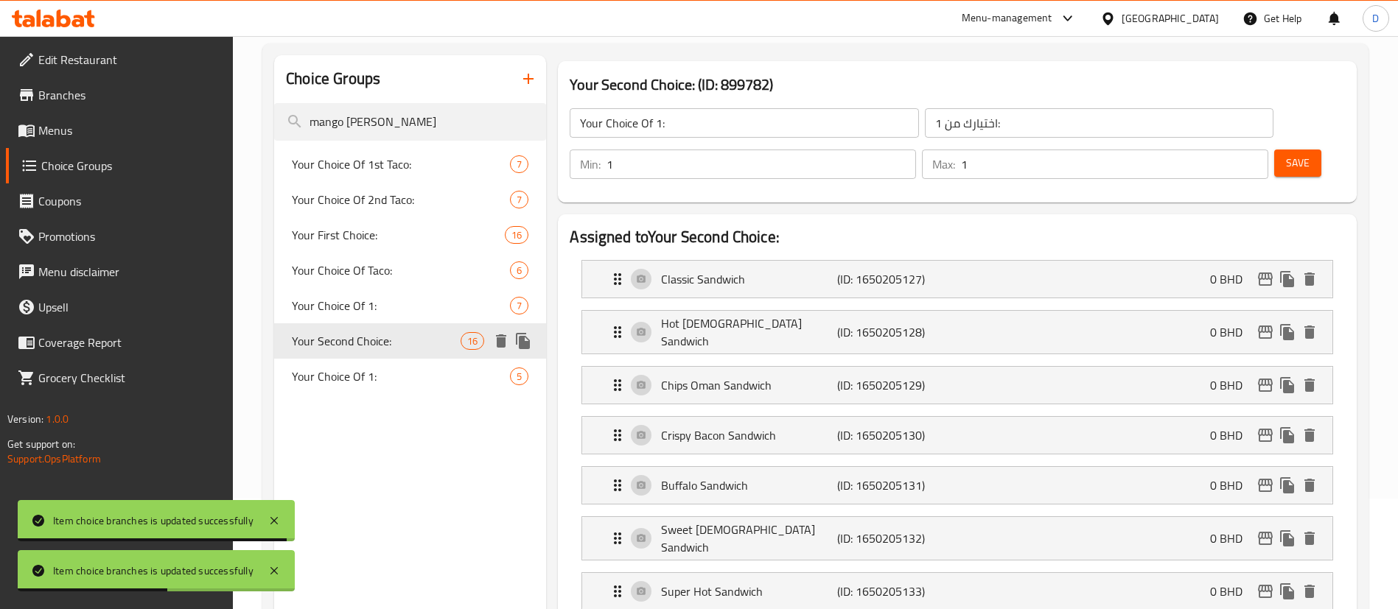
type input "Your Second Choice:"
type input "اختيارك الثاني"
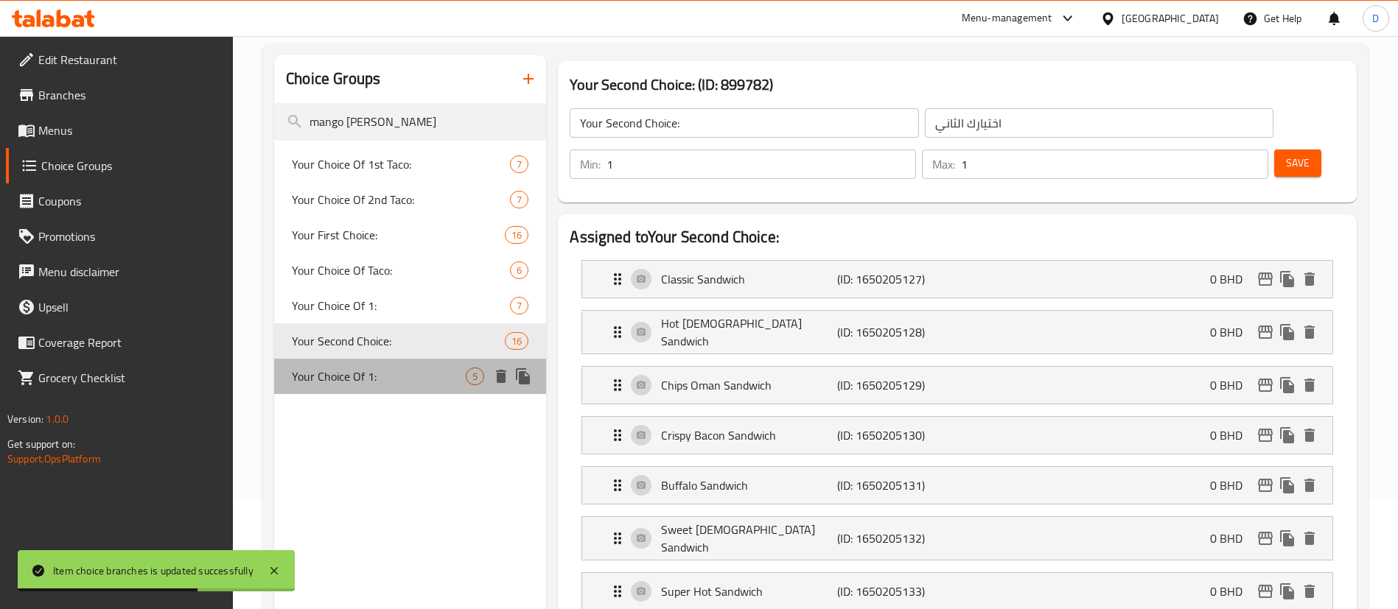
click at [375, 374] on span "Your Choice Of 1:" at bounding box center [379, 377] width 174 height 18
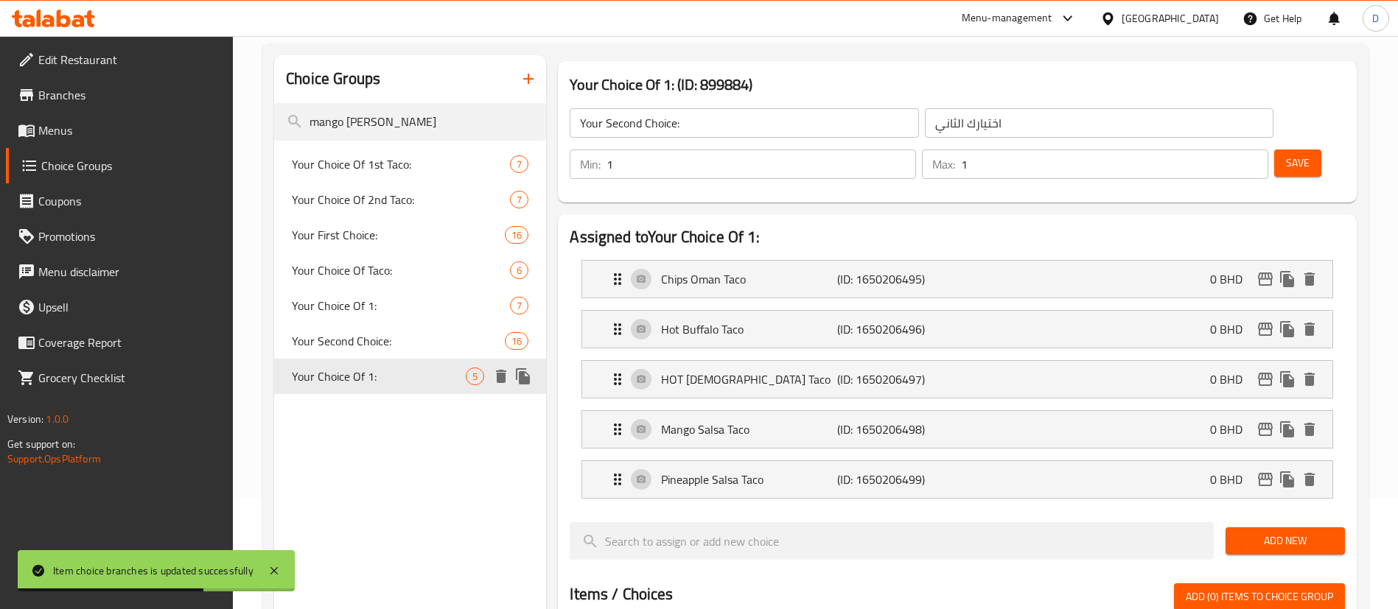
type input "Your Choice Of 1:"
type input "اختيارك من 1:"
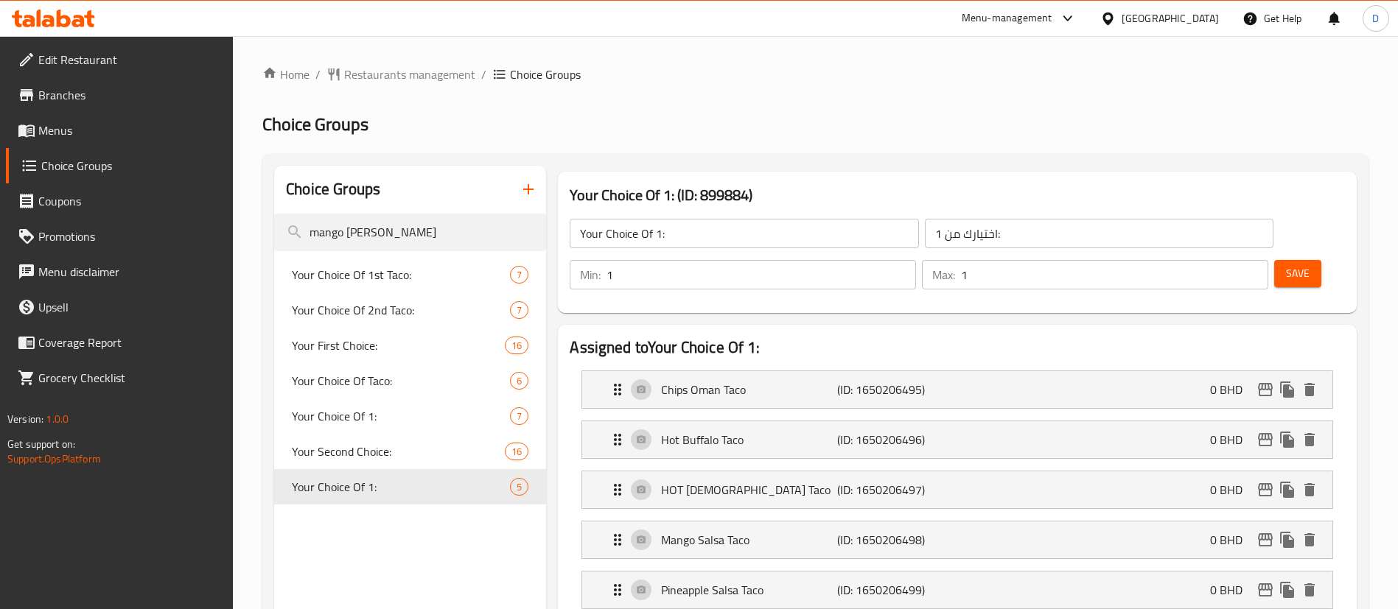
drag, startPoint x: 405, startPoint y: 225, endPoint x: 273, endPoint y: 234, distance: 132.2
type input "taco"
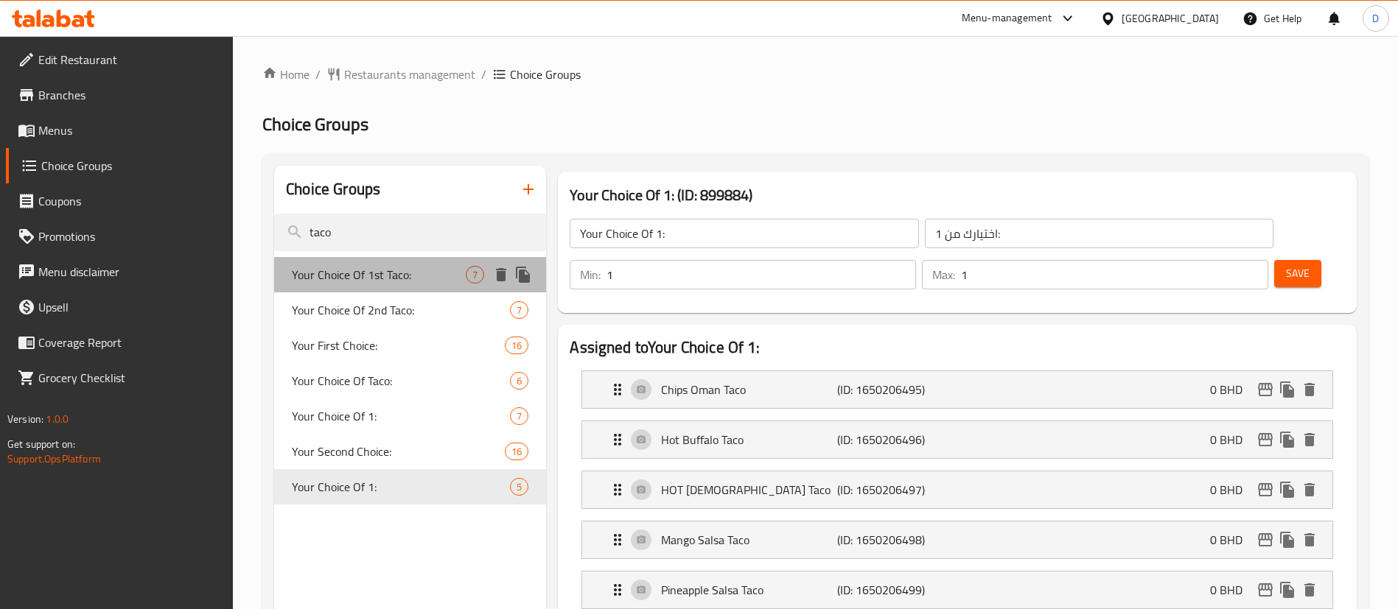
click at [340, 266] on span "Your Choice Of 1st Taco:" at bounding box center [379, 275] width 174 height 18
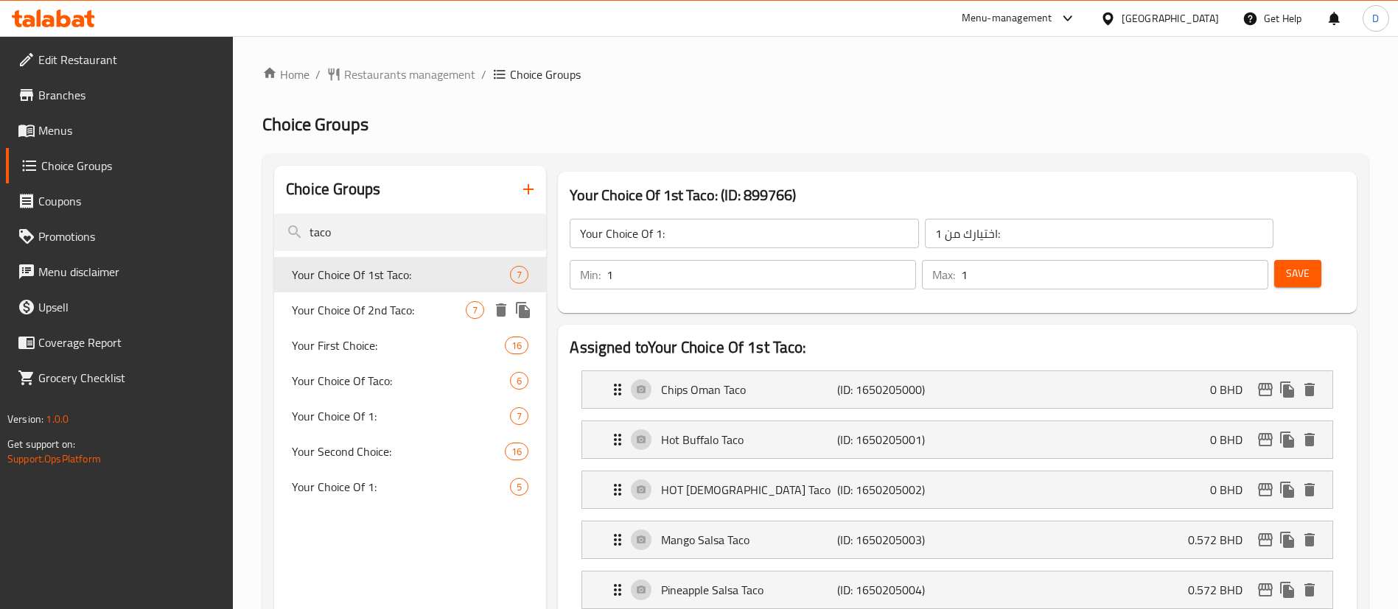
type input "Your Choice Of 1st Taco:"
type input "اختيارك من التاكو الأول:"
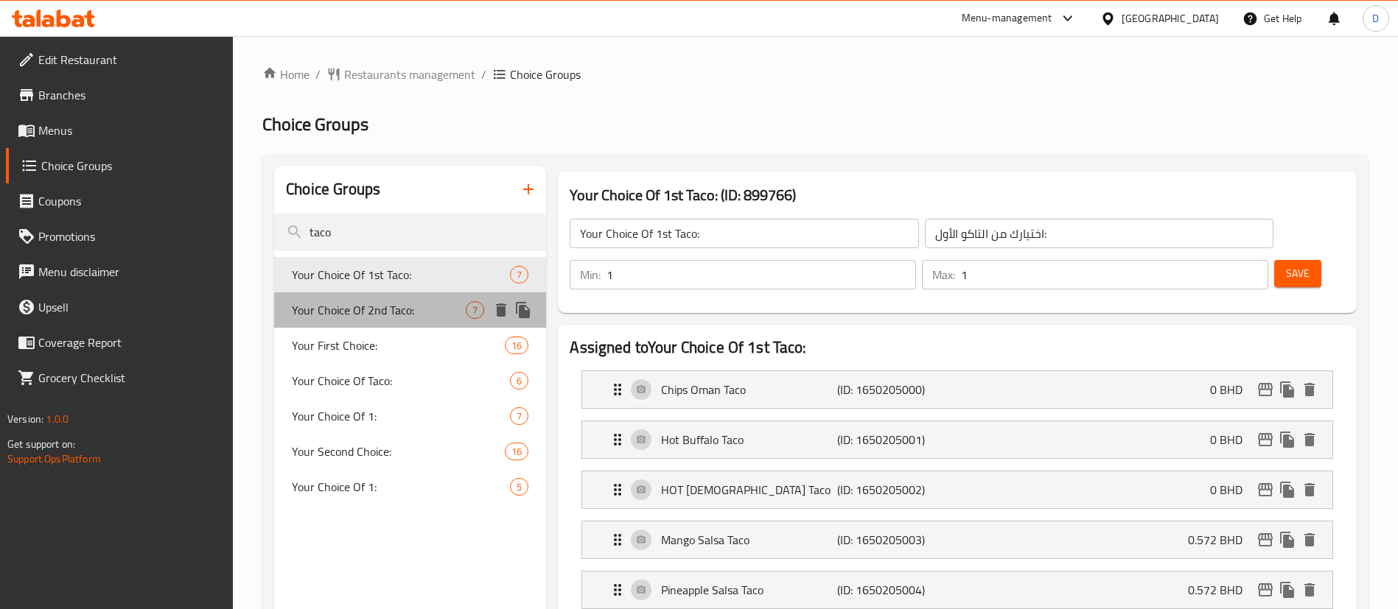
click at [360, 306] on span "Your Choice Of 2nd Taco:" at bounding box center [379, 310] width 174 height 18
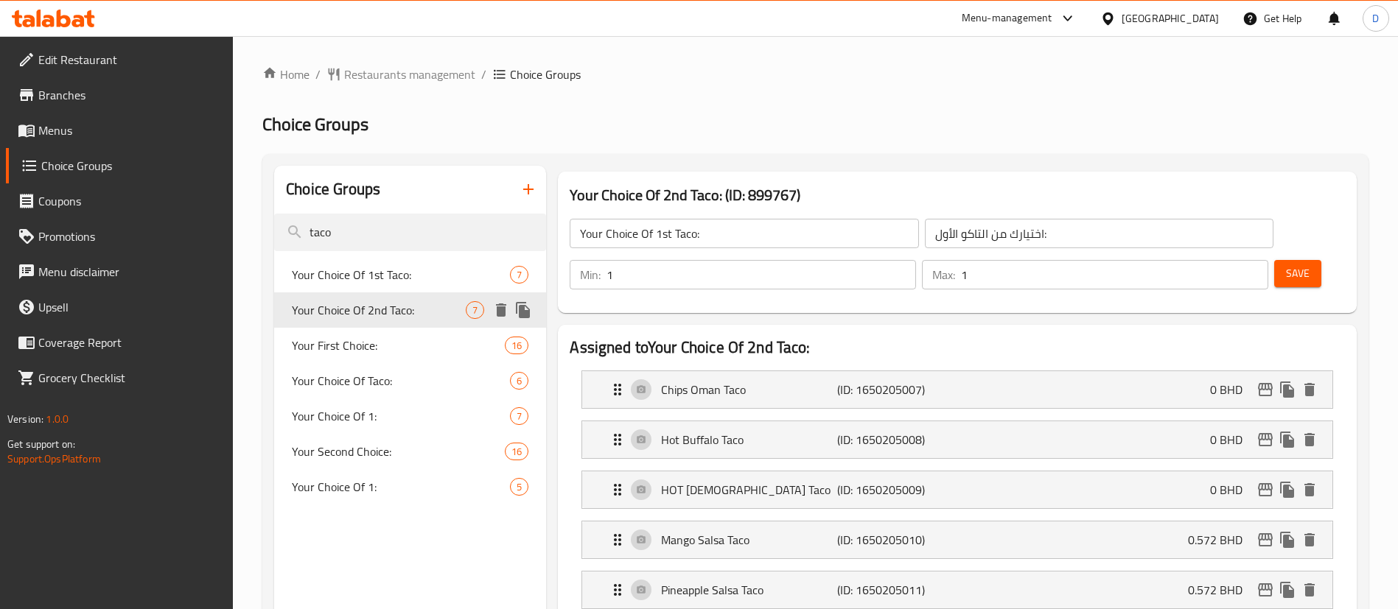
type input "Your Choice Of 2nd Taco:"
type input "اختيارك من [PERSON_NAME]:"
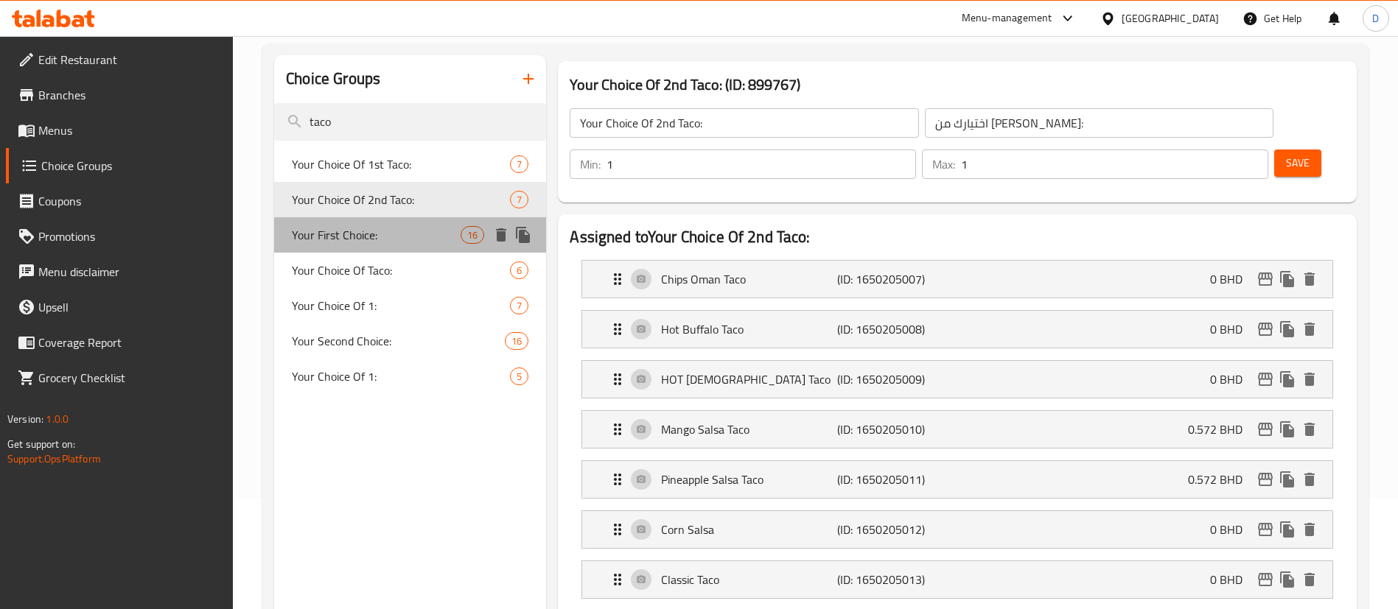
click at [372, 232] on span "Your First Choice:" at bounding box center [376, 235] width 169 height 18
type input "Your First Choice:"
type input "اختيارك اللأول"
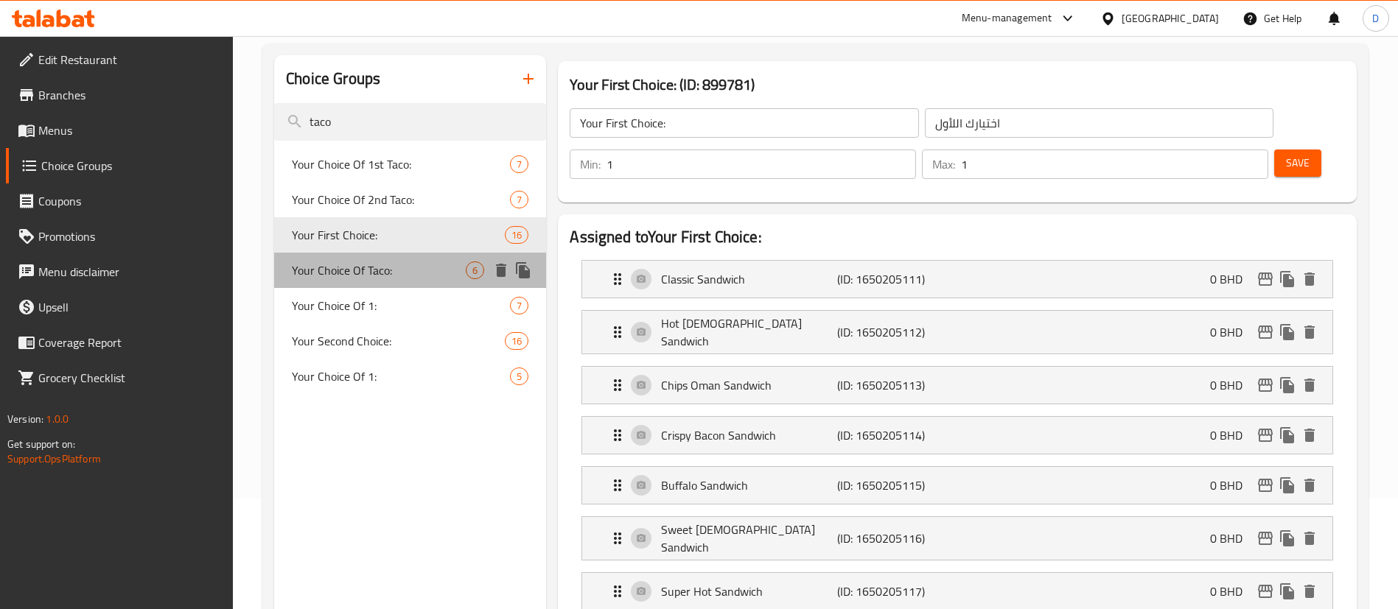
click at [388, 276] on span "Your Choice Of Taco:" at bounding box center [379, 271] width 174 height 18
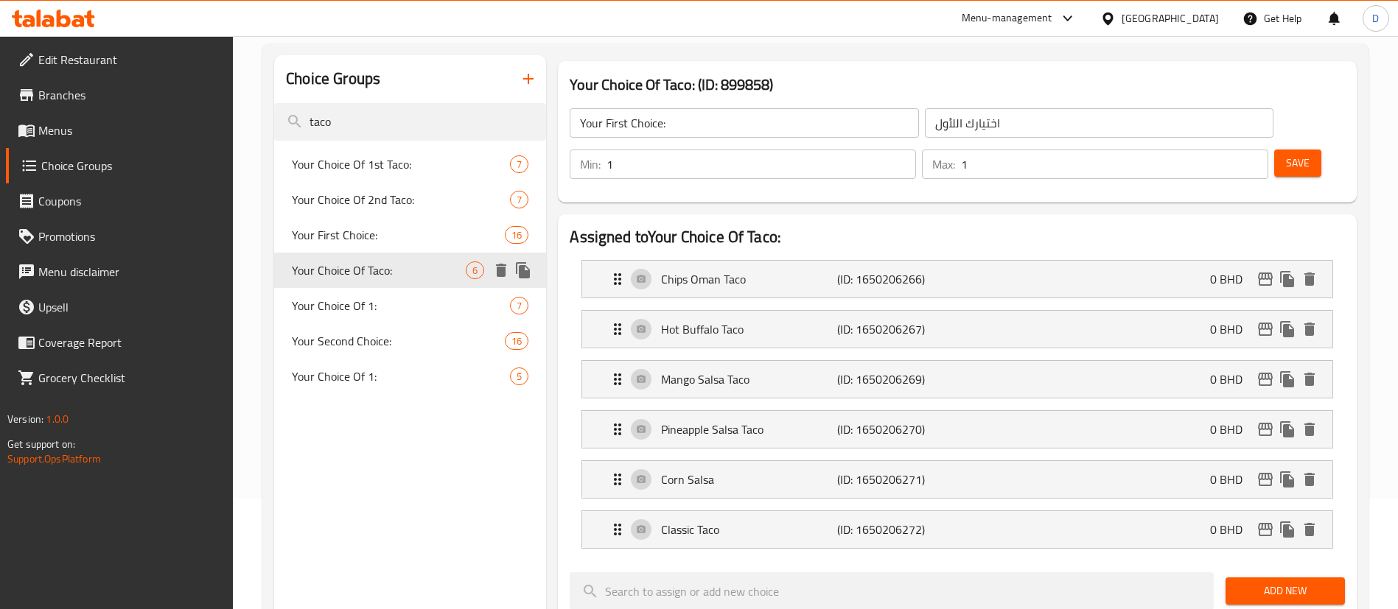
type input "Your Choice Of Taco:"
type input "اختيارك من التاكو :"
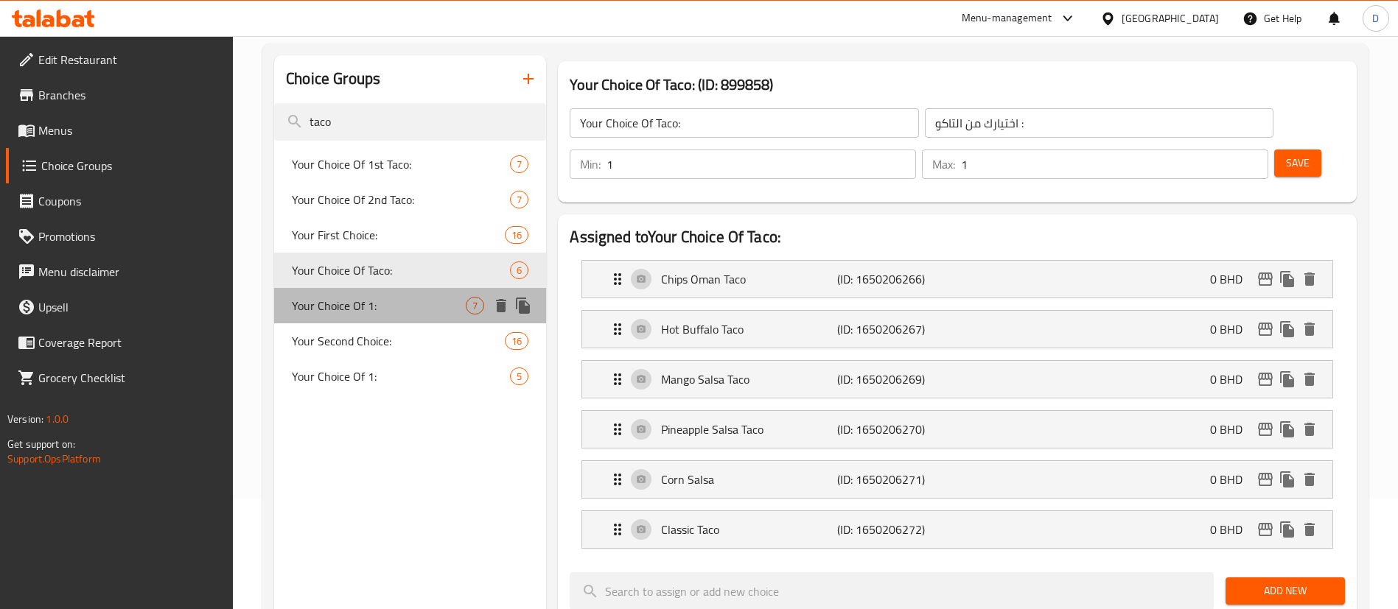
click at [407, 302] on span "Your Choice Of 1:" at bounding box center [379, 306] width 174 height 18
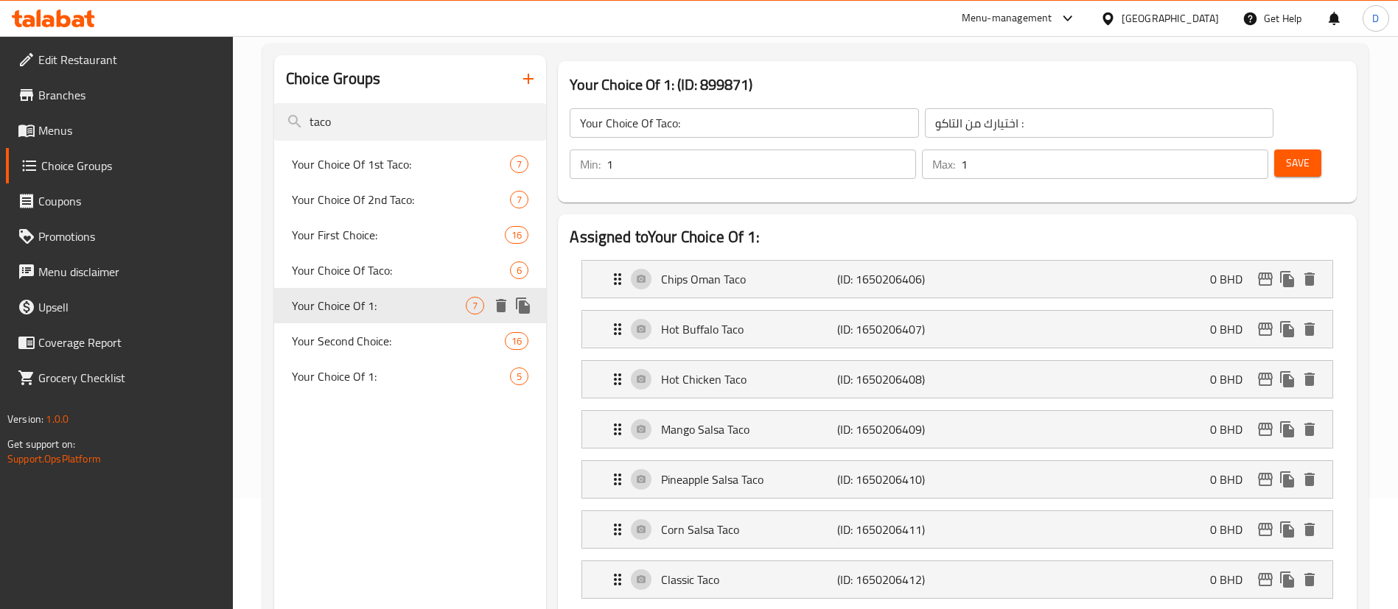
type input "Your Choice Of 1:"
type input "اختيارك من 1:"
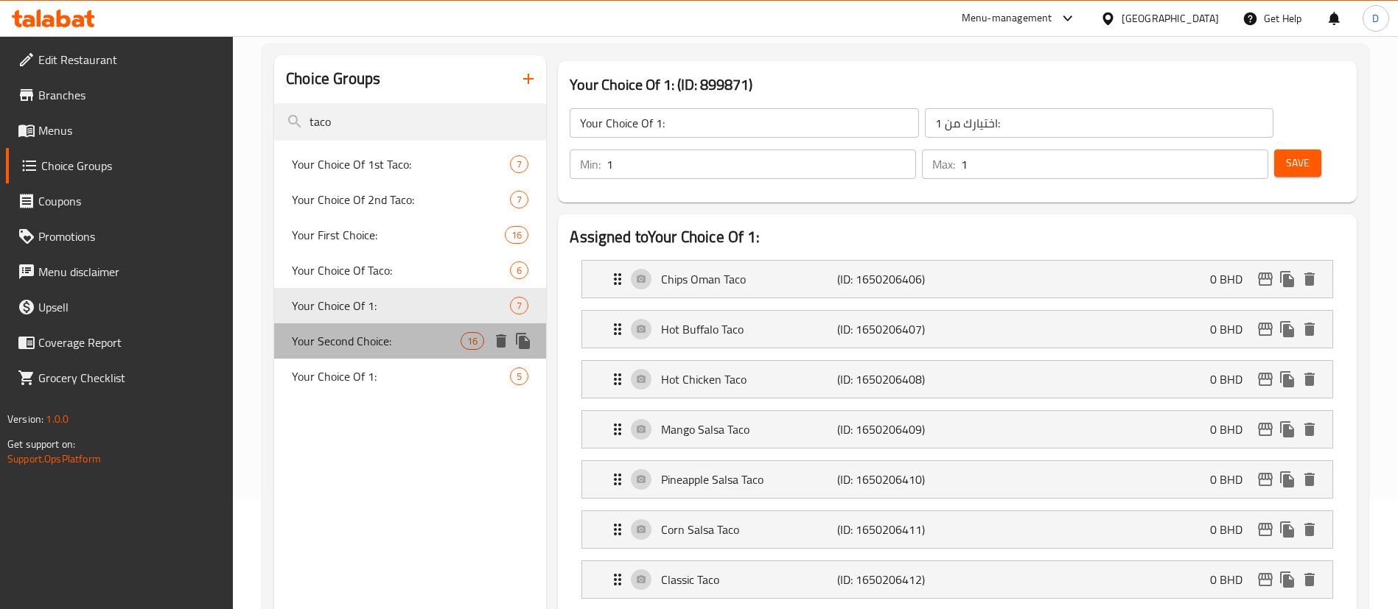
click at [399, 334] on span "Your Second Choice:" at bounding box center [376, 341] width 169 height 18
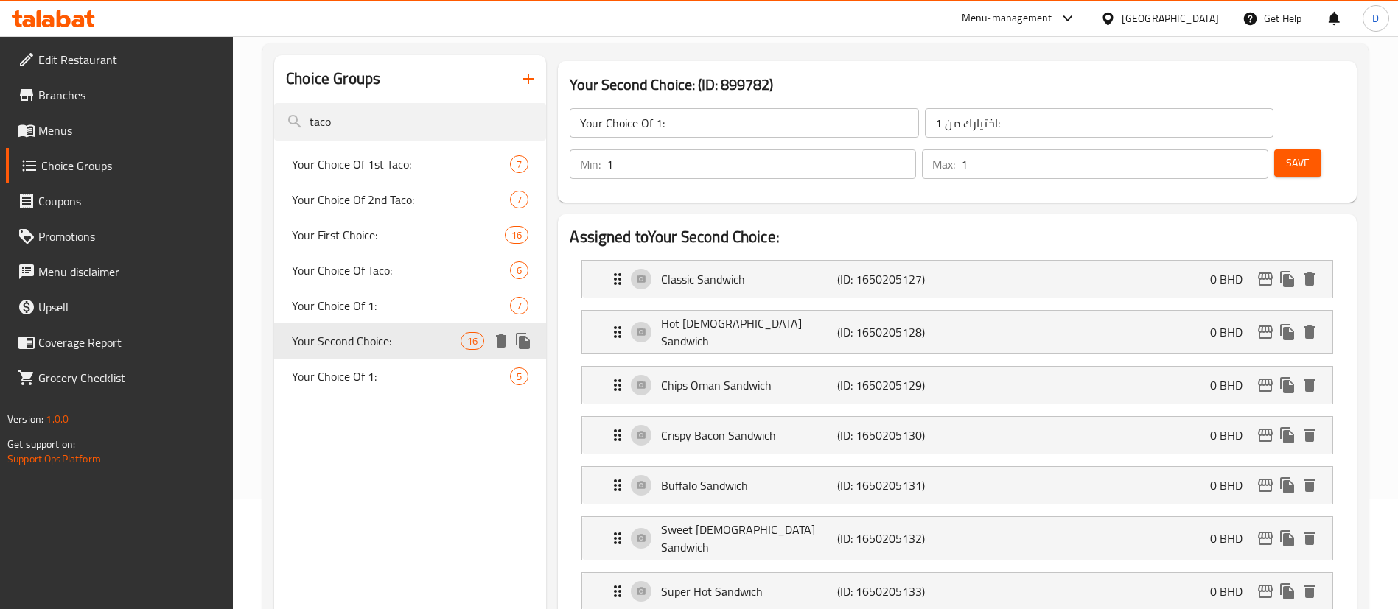
type input "Your Second Choice:"
type input "اختيارك الثاني"
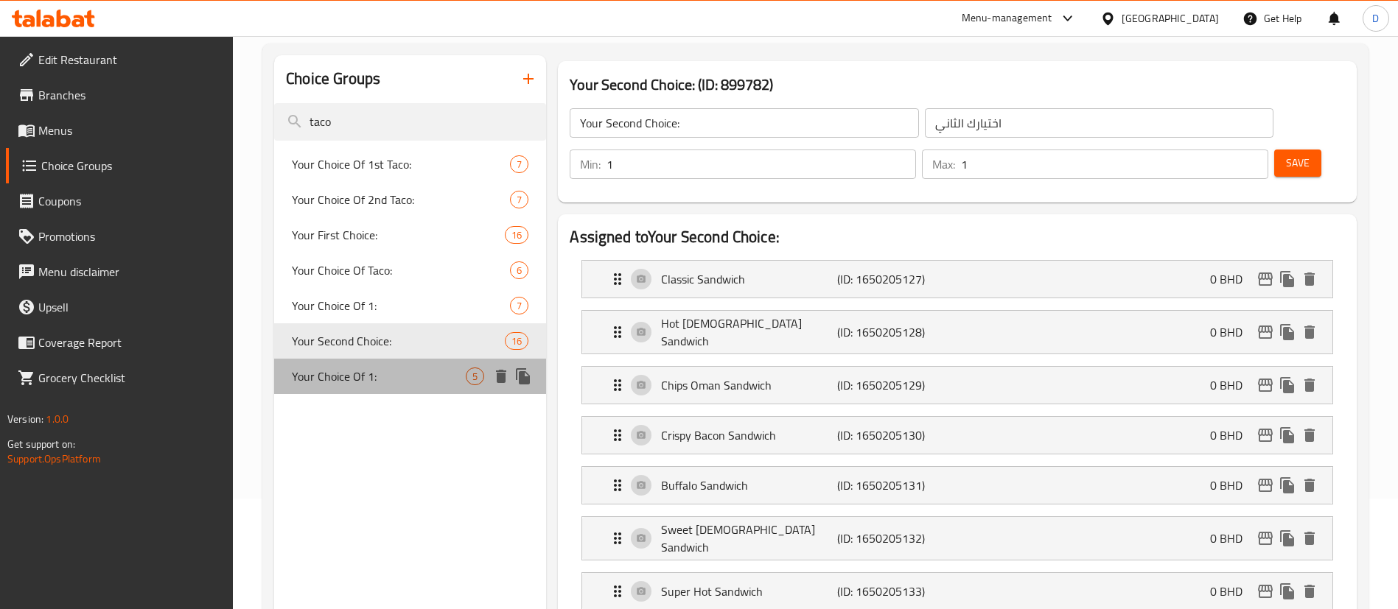
click at [390, 371] on span "Your Choice Of 1:" at bounding box center [379, 377] width 174 height 18
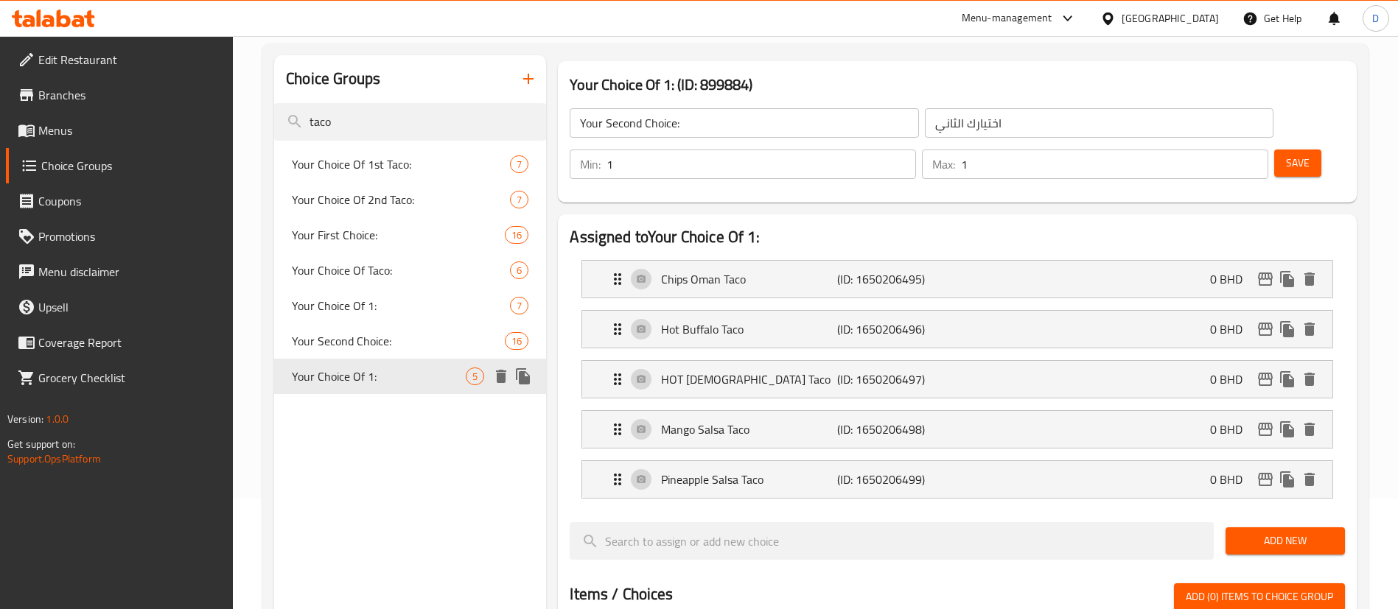
type input "Your Choice Of 1:"
type input "اختيارك من 1:"
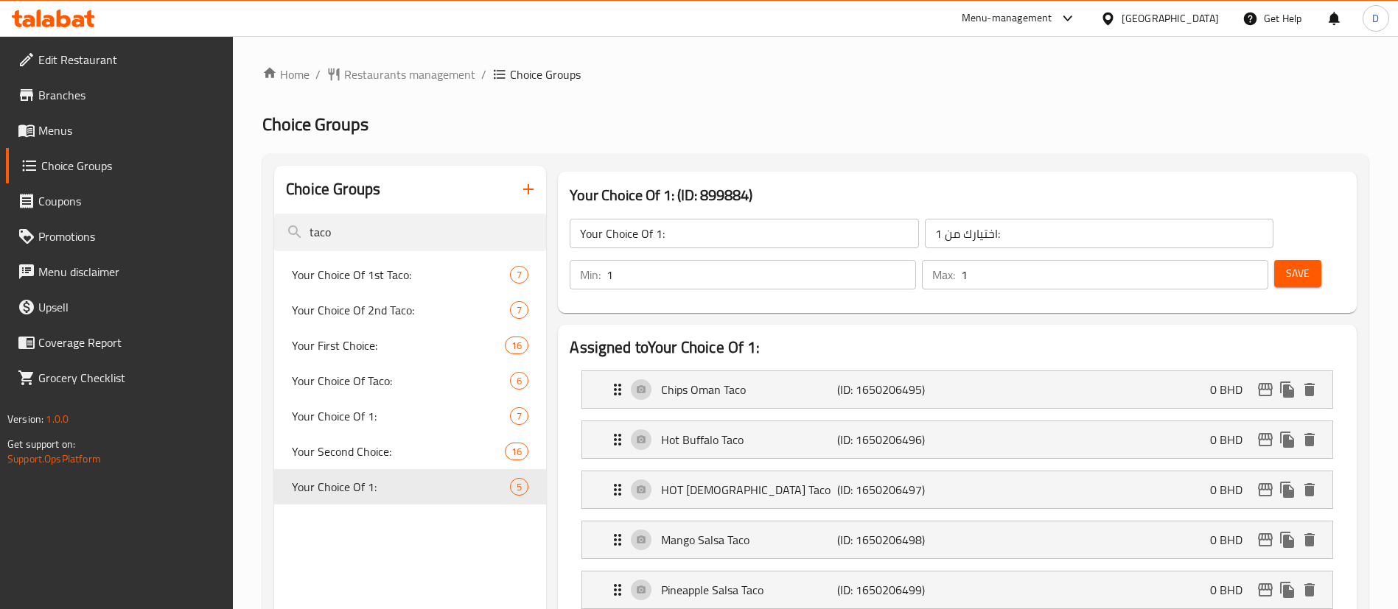
click at [465, 126] on h2 "Choice Groups" at bounding box center [815, 125] width 1106 height 24
click at [397, 73] on span "Restaurants management" at bounding box center [409, 75] width 131 height 18
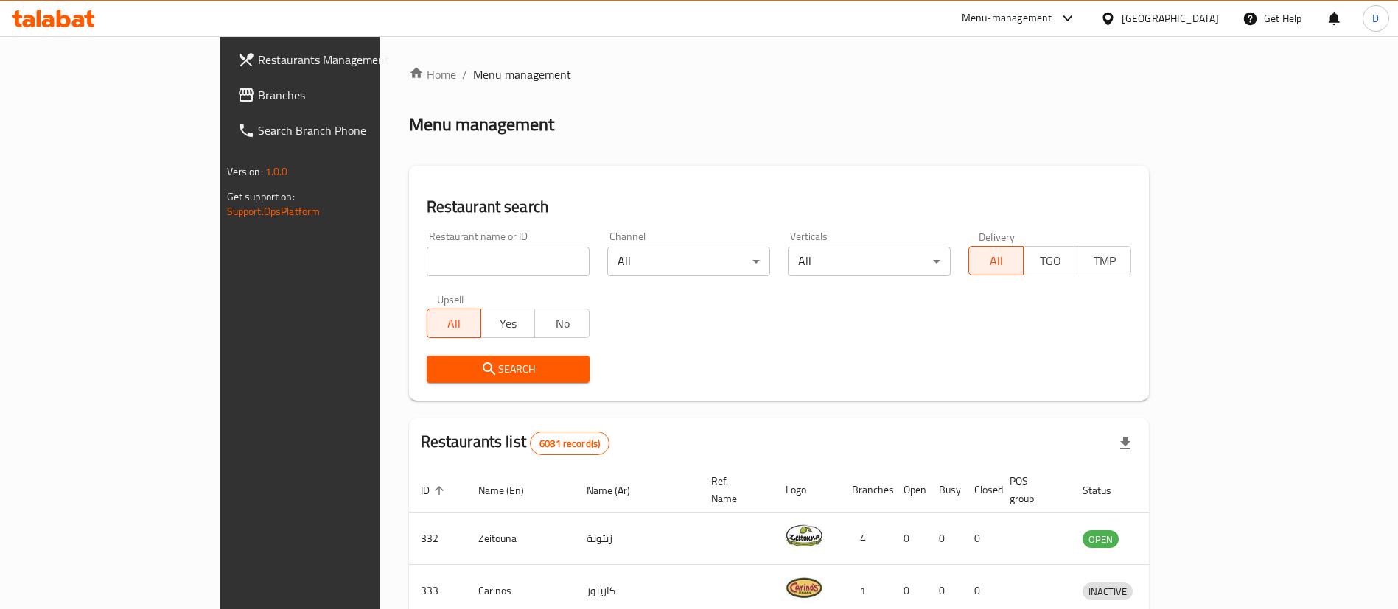
click at [806, 85] on div "Home / Menu management Menu management Restaurant search Restaurant name or ID …" at bounding box center [779, 537] width 741 height 943
click at [825, 67] on ol "Home / Menu management" at bounding box center [779, 75] width 741 height 18
click at [751, 46] on div "Home / Menu management Menu management Restaurant search Restaurant name or ID …" at bounding box center [780, 537] width 800 height 1002
